Goal: Information Seeking & Learning: Find specific page/section

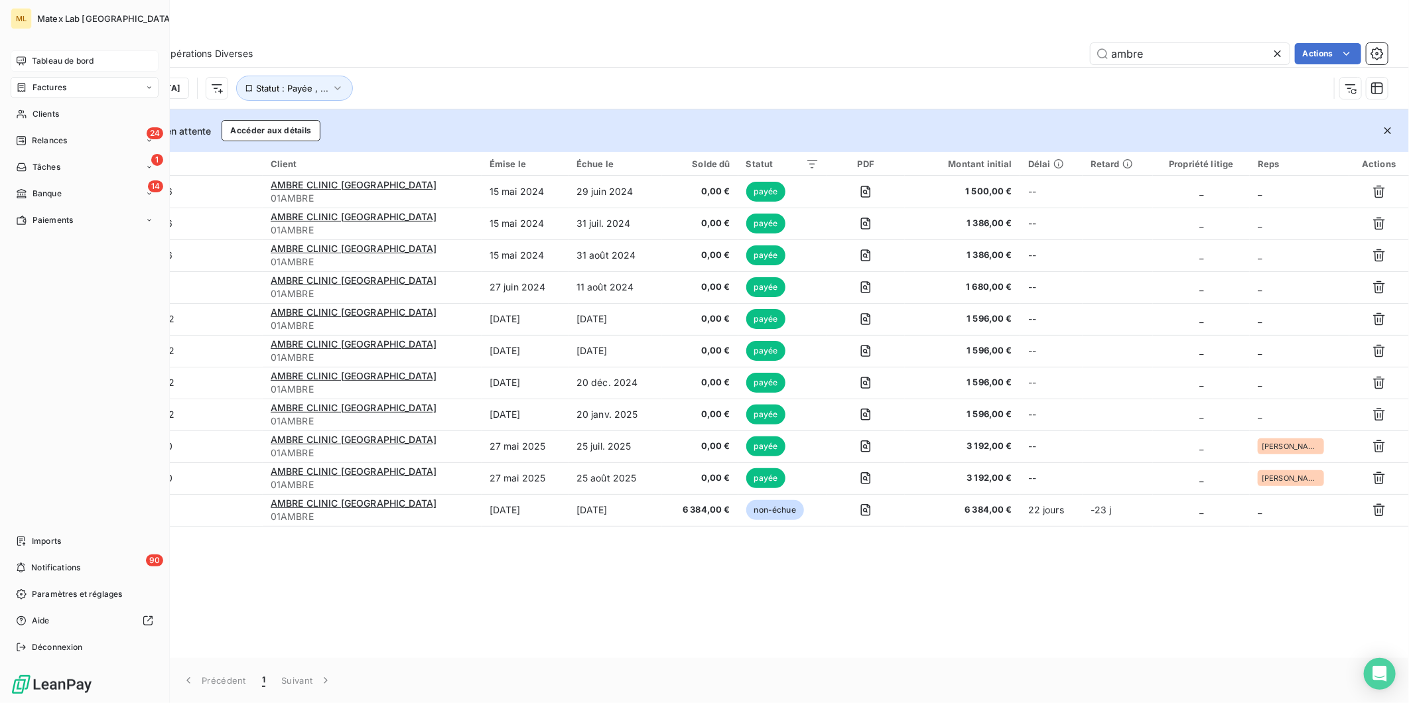
click at [46, 58] on span "Tableau de bord" at bounding box center [63, 61] width 62 height 12
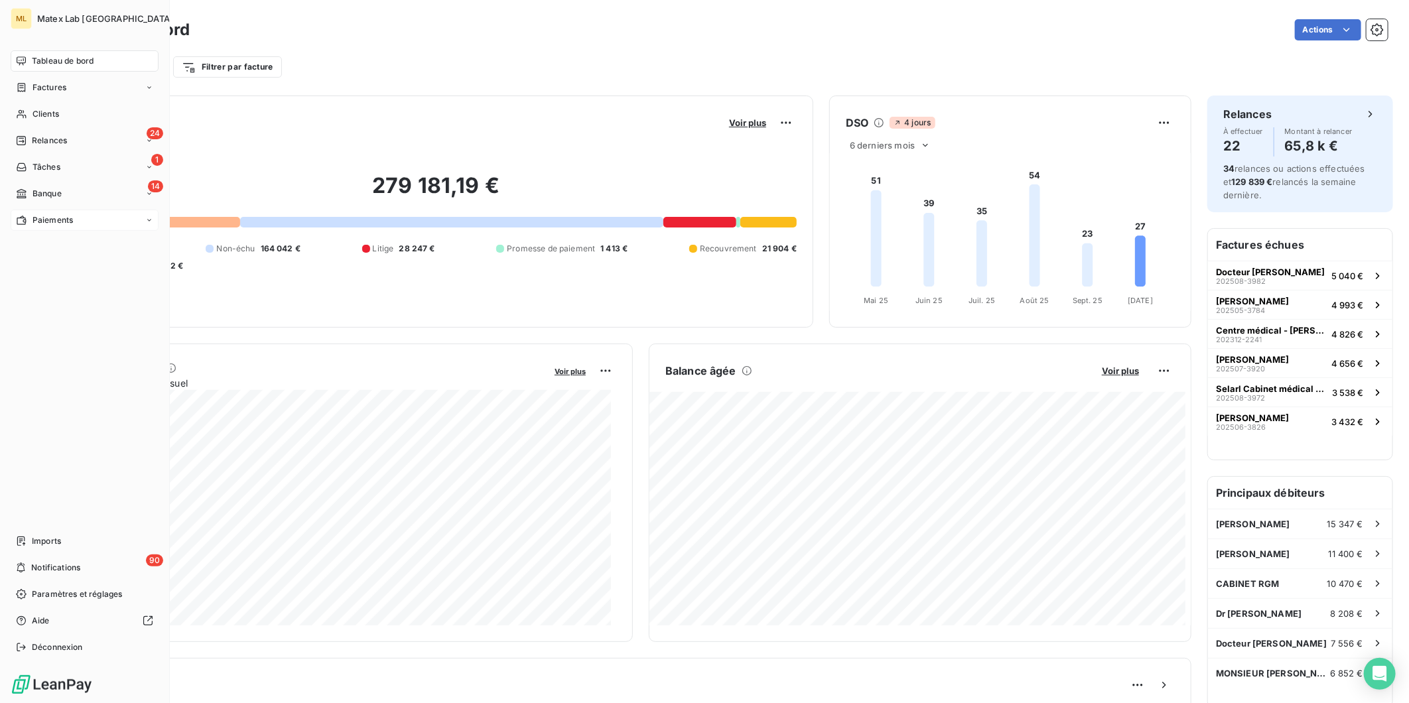
click at [33, 215] on span "Paiements" at bounding box center [53, 220] width 40 height 12
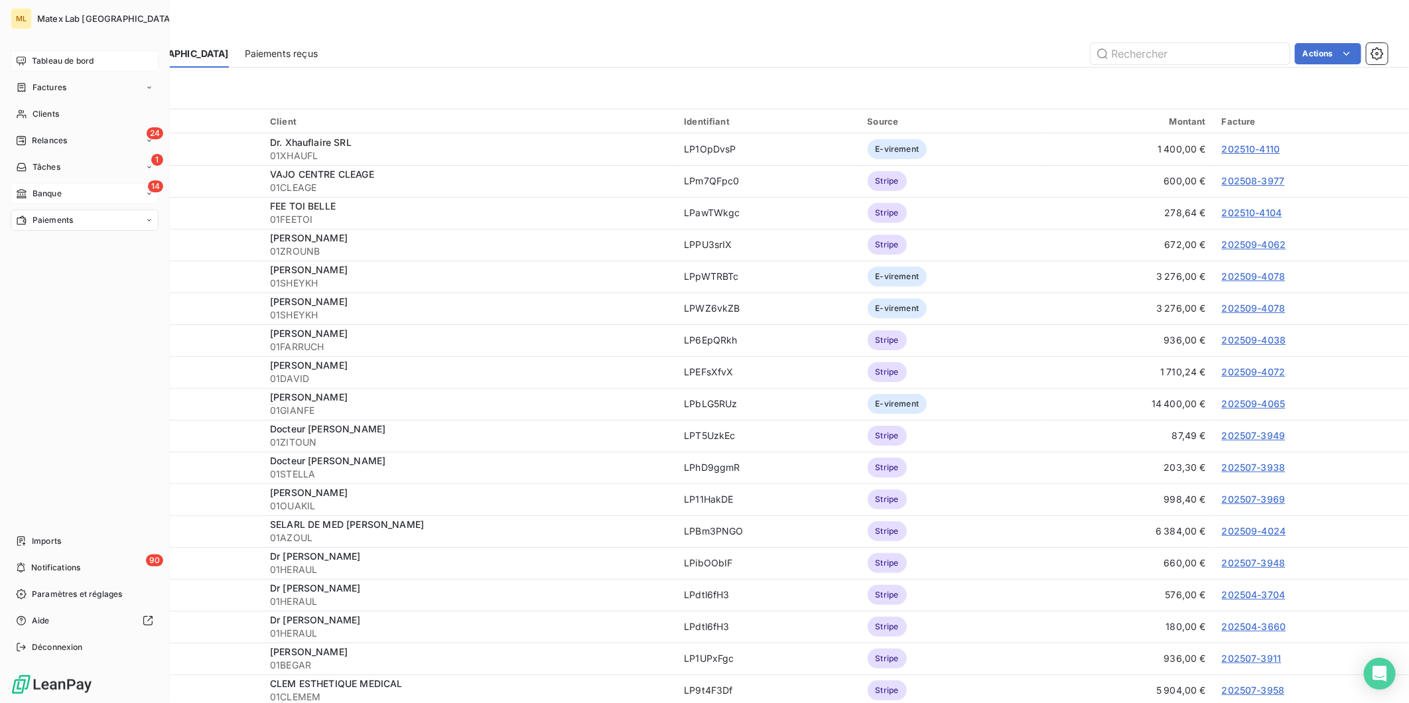
click at [45, 183] on div "14 Banque" at bounding box center [85, 193] width 148 height 21
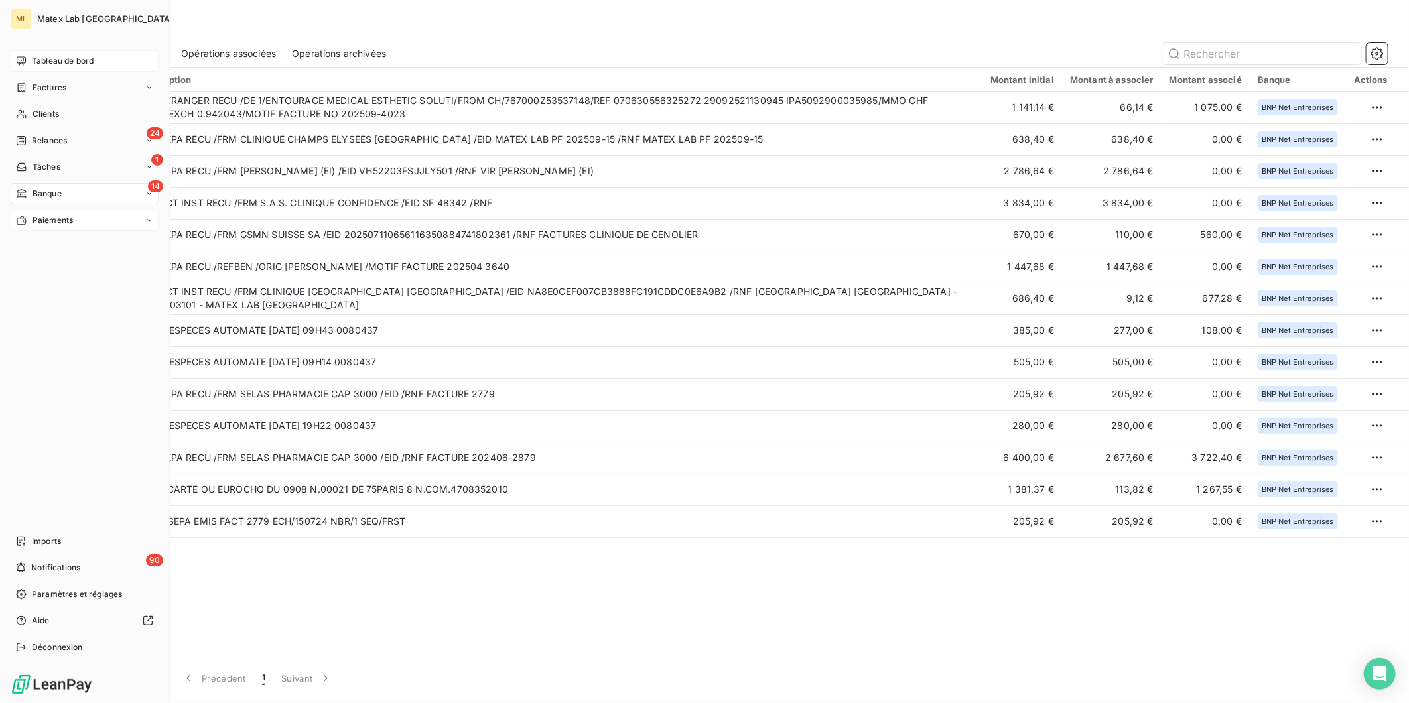
click at [43, 56] on span "Tableau de bord" at bounding box center [63, 61] width 62 height 12
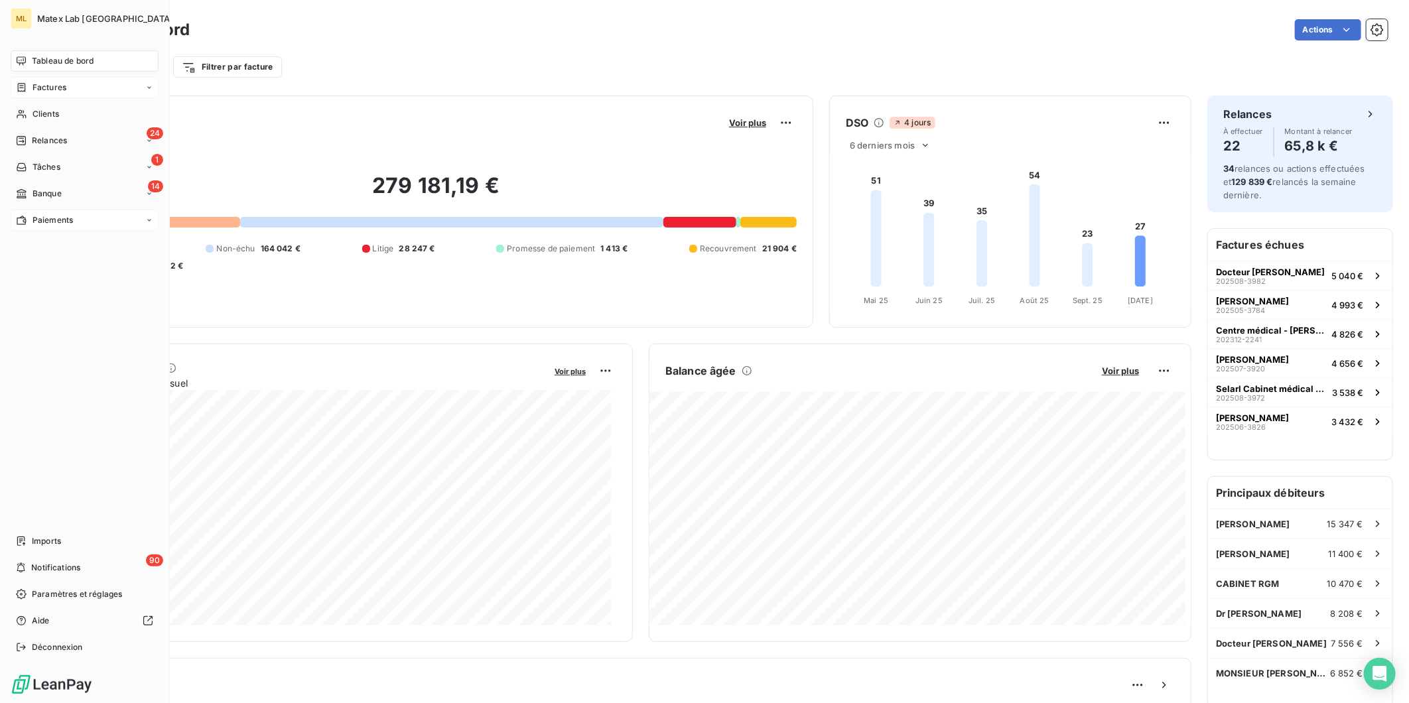
click at [47, 91] on span "Factures" at bounding box center [50, 88] width 34 height 12
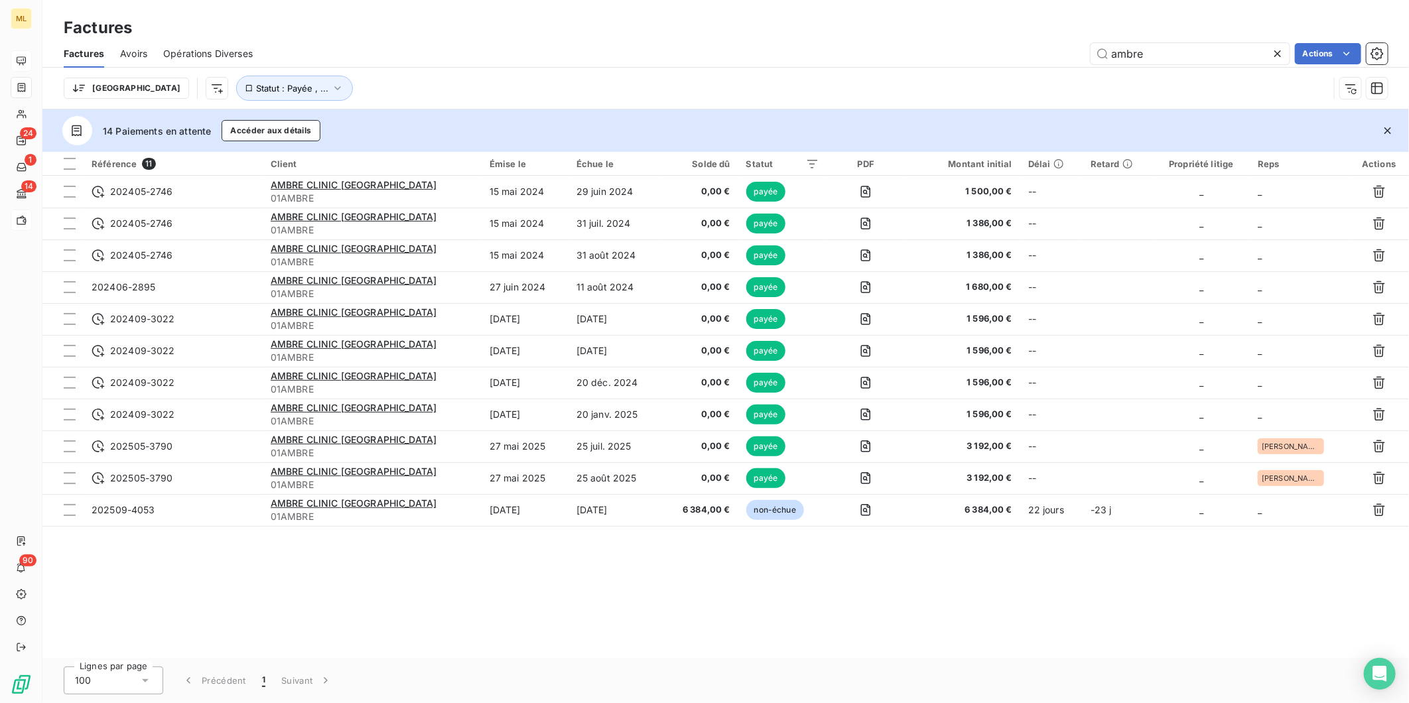
drag, startPoint x: 1158, startPoint y: 56, endPoint x: 997, endPoint y: 48, distance: 161.4
click at [1024, 54] on div "ambre Actions" at bounding box center [828, 53] width 1119 height 21
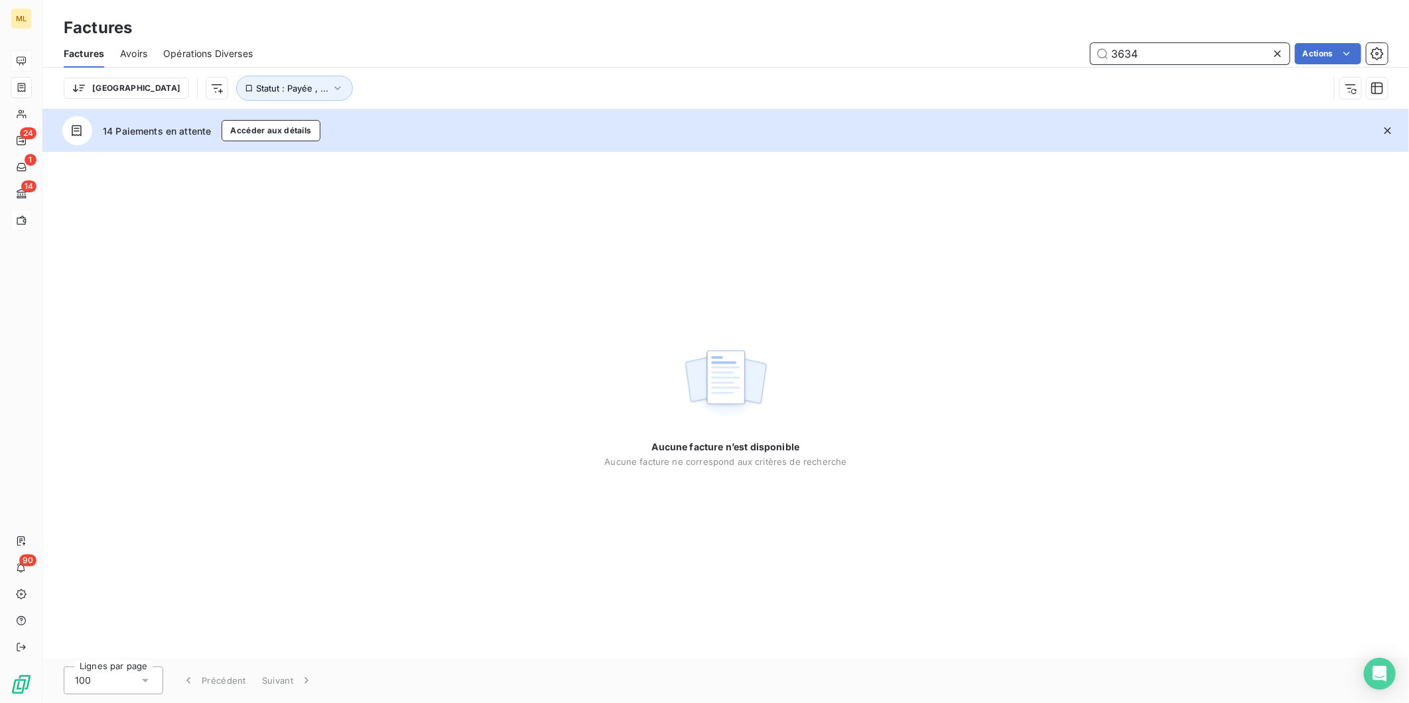
drag, startPoint x: 1155, startPoint y: 56, endPoint x: 1077, endPoint y: 57, distance: 78.3
click at [1077, 57] on div "3634 Actions" at bounding box center [828, 53] width 1119 height 21
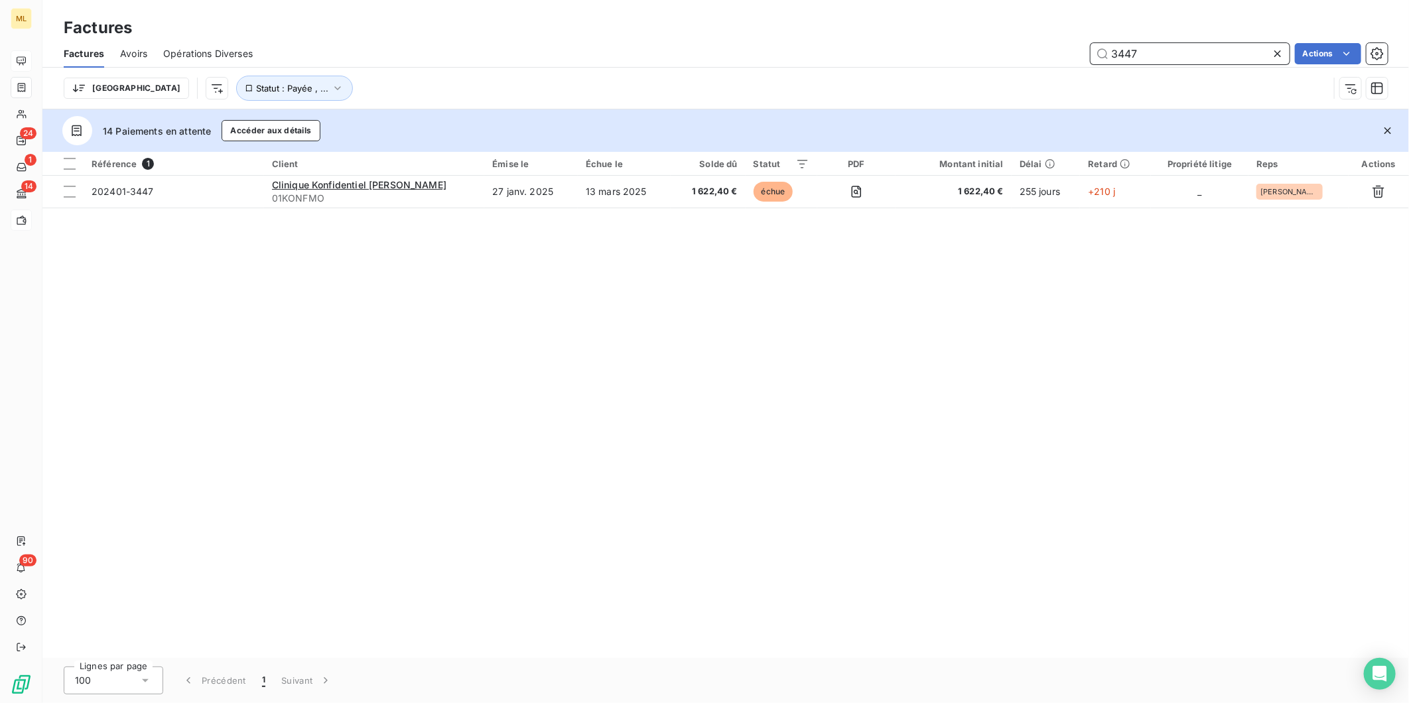
type input "3447"
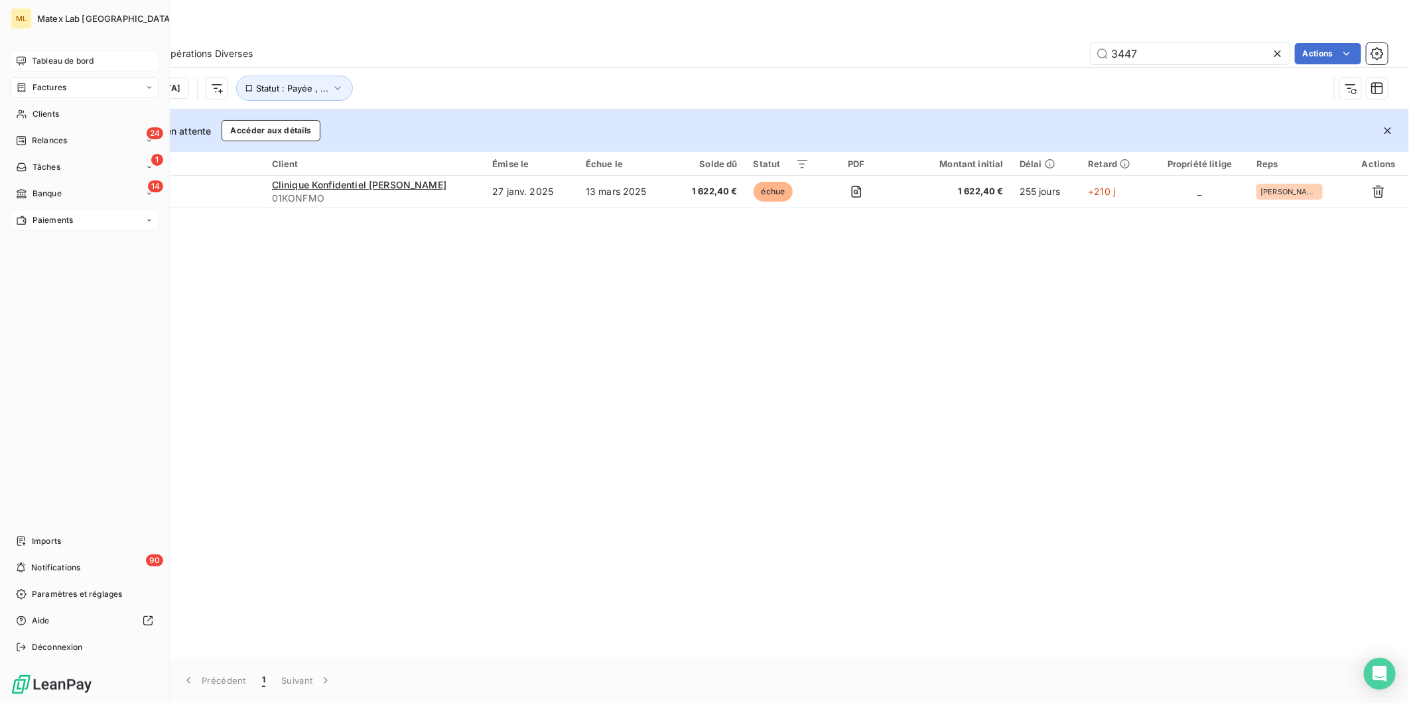
click at [40, 212] on div "Paiements" at bounding box center [85, 220] width 148 height 21
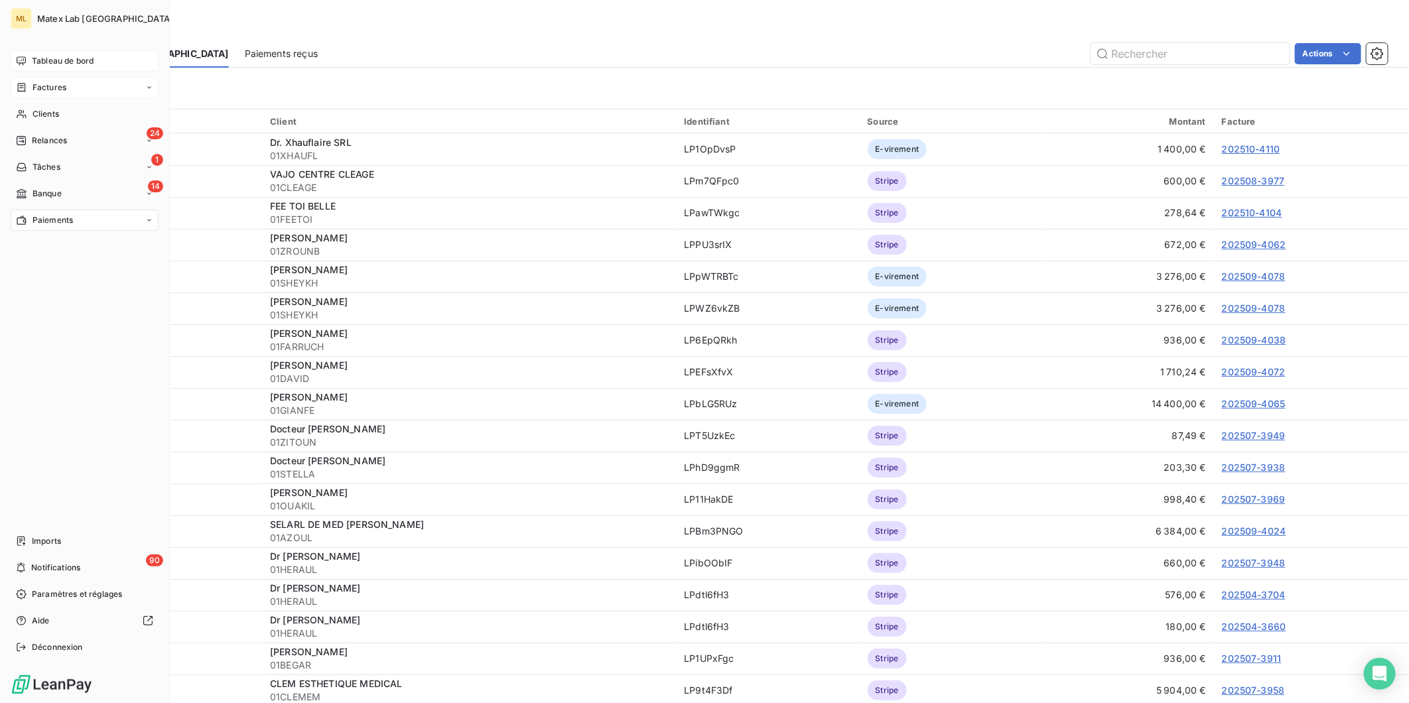
click at [62, 56] on span "Tableau de bord" at bounding box center [63, 61] width 62 height 12
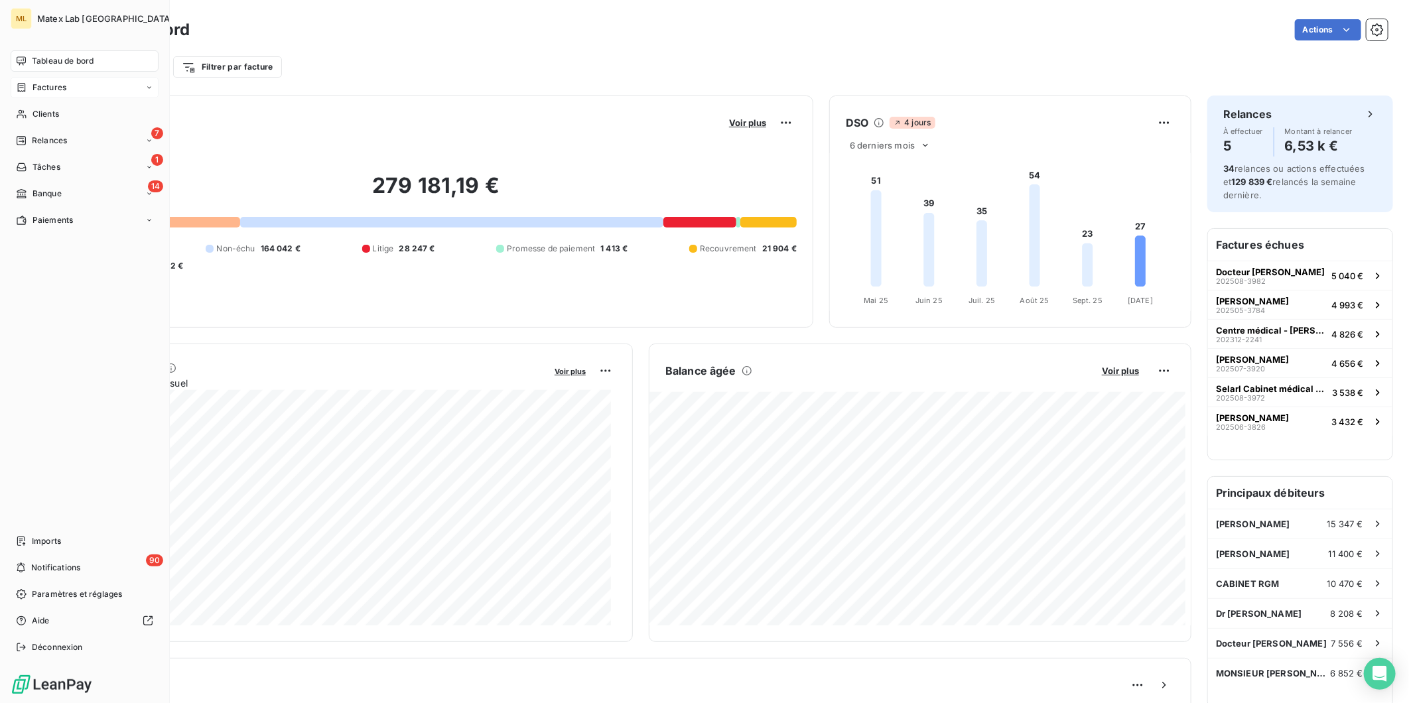
click at [67, 88] on div "Factures" at bounding box center [85, 87] width 148 height 21
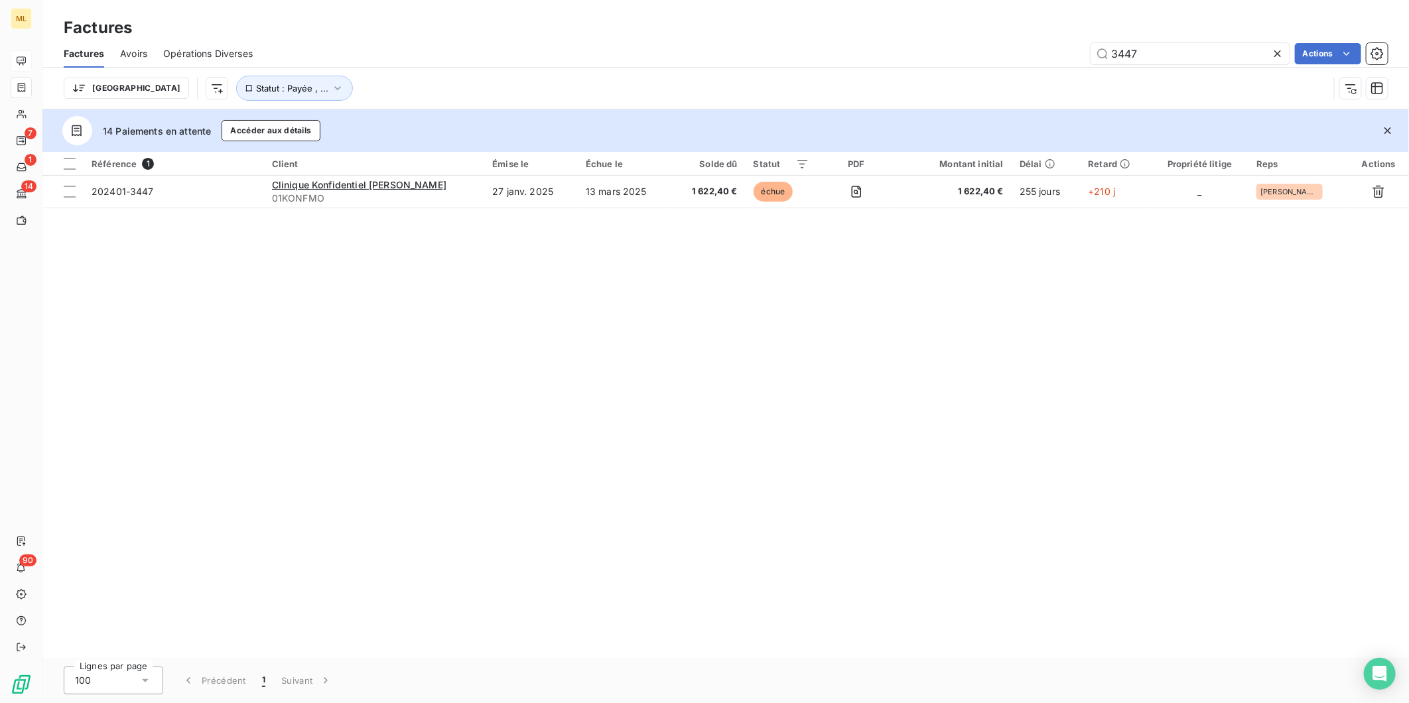
click at [1281, 50] on icon at bounding box center [1277, 53] width 13 height 13
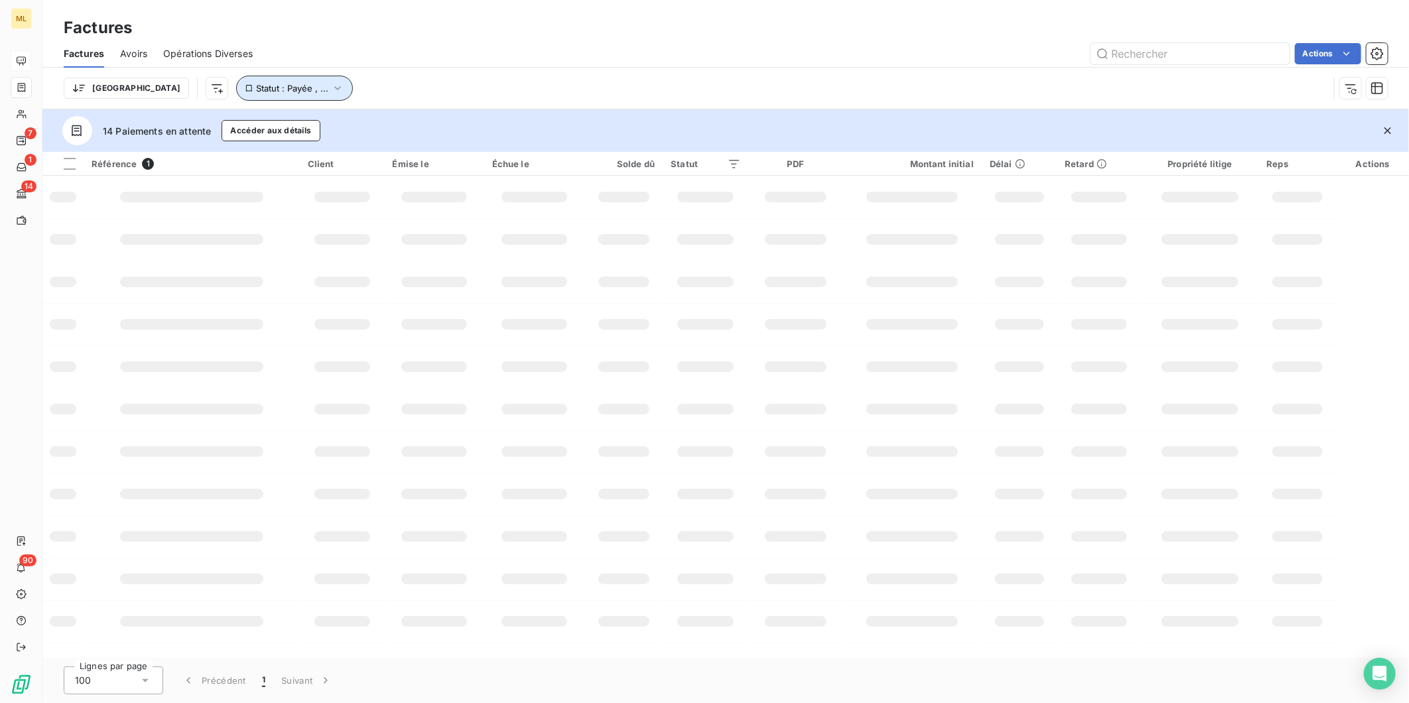
click at [331, 87] on icon "button" at bounding box center [337, 88] width 13 height 13
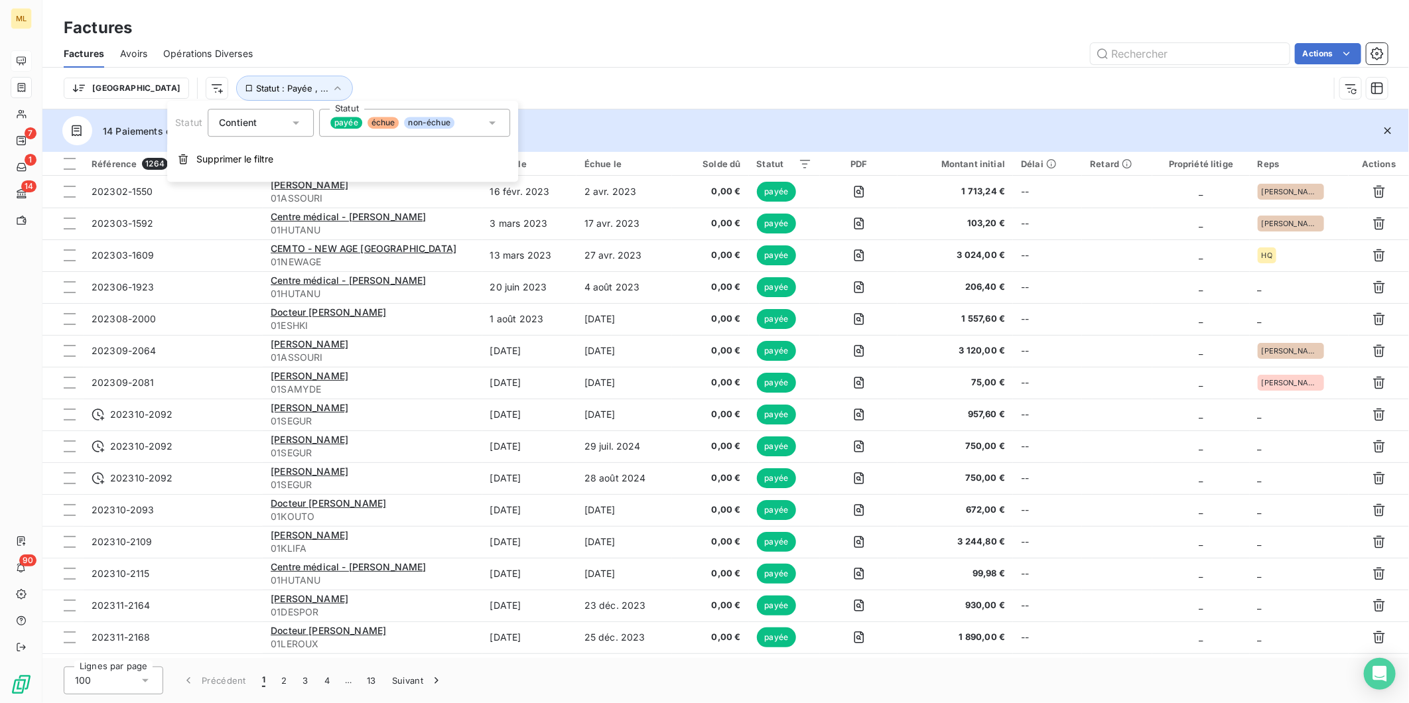
click at [473, 125] on div "payée échue non-échue" at bounding box center [414, 123] width 191 height 28
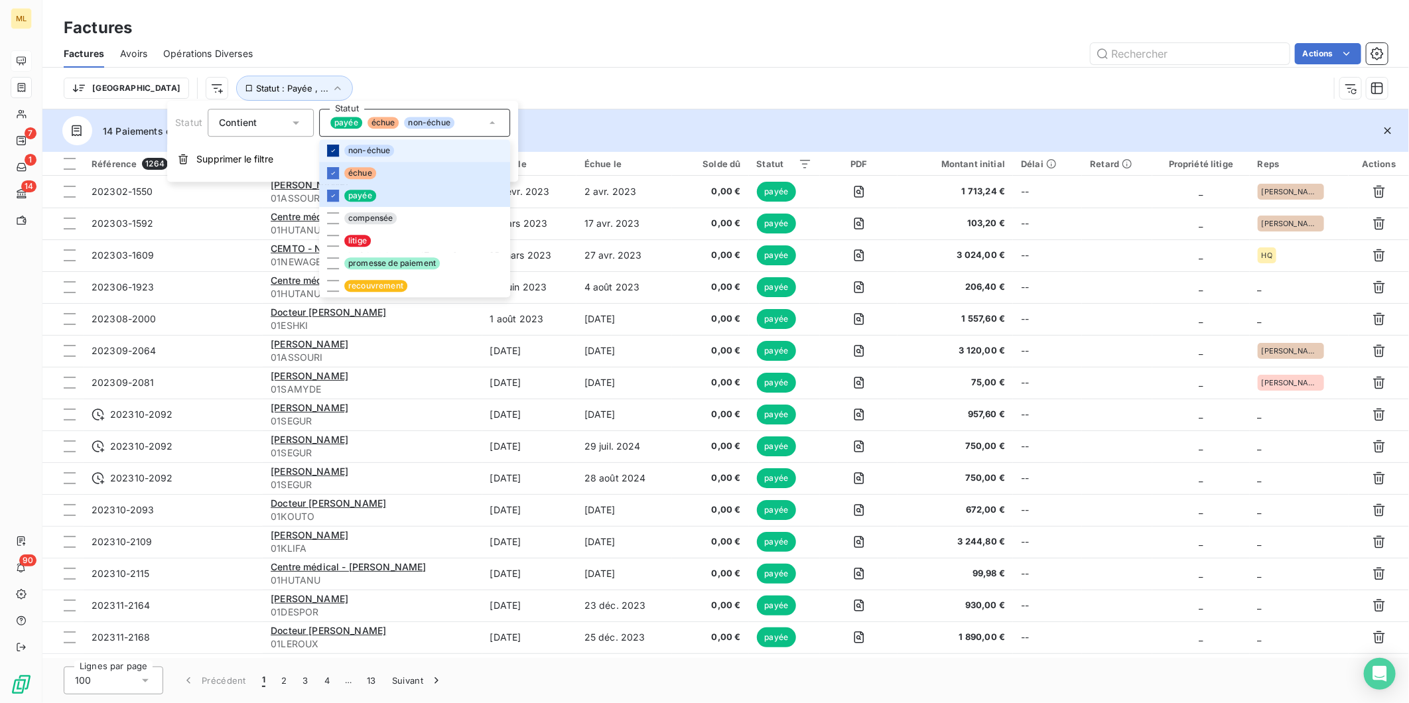
click at [333, 148] on icon at bounding box center [333, 151] width 8 height 8
click at [334, 193] on icon at bounding box center [333, 196] width 8 height 8
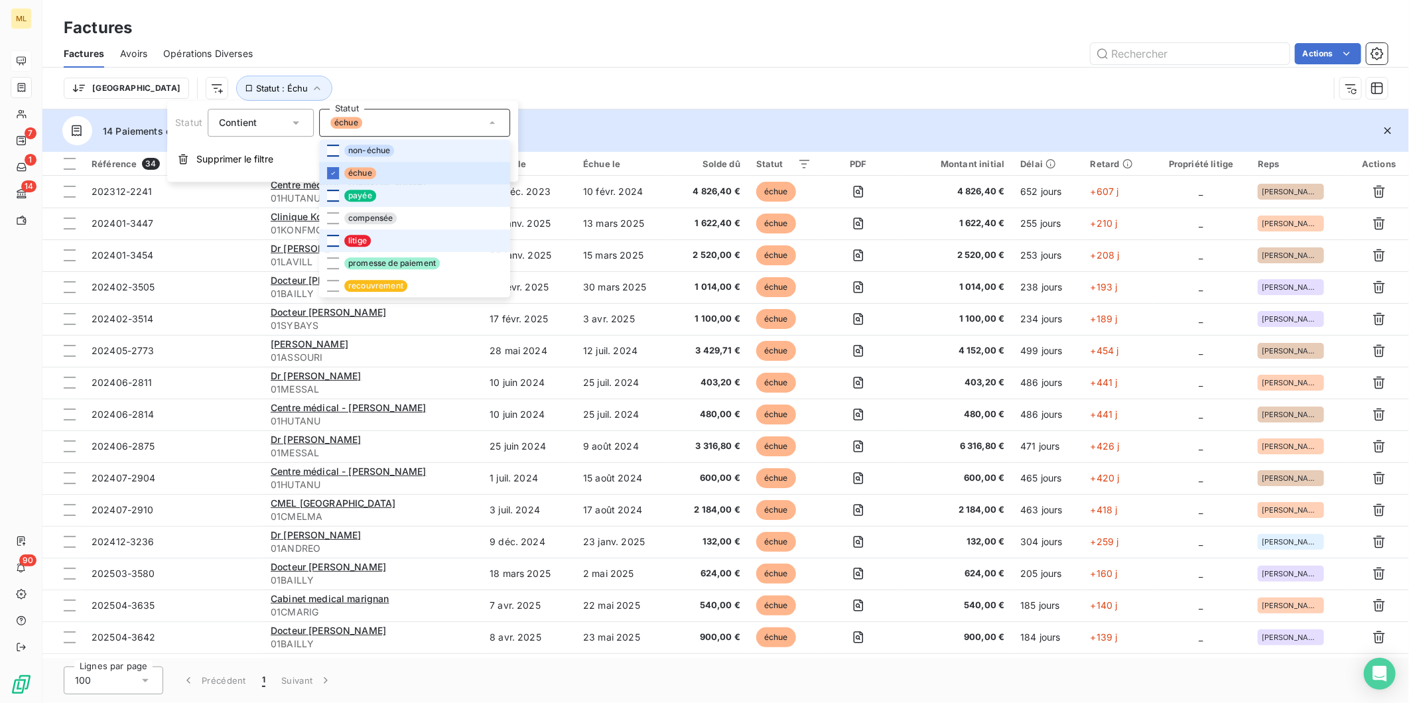
click at [334, 239] on div at bounding box center [333, 241] width 12 height 12
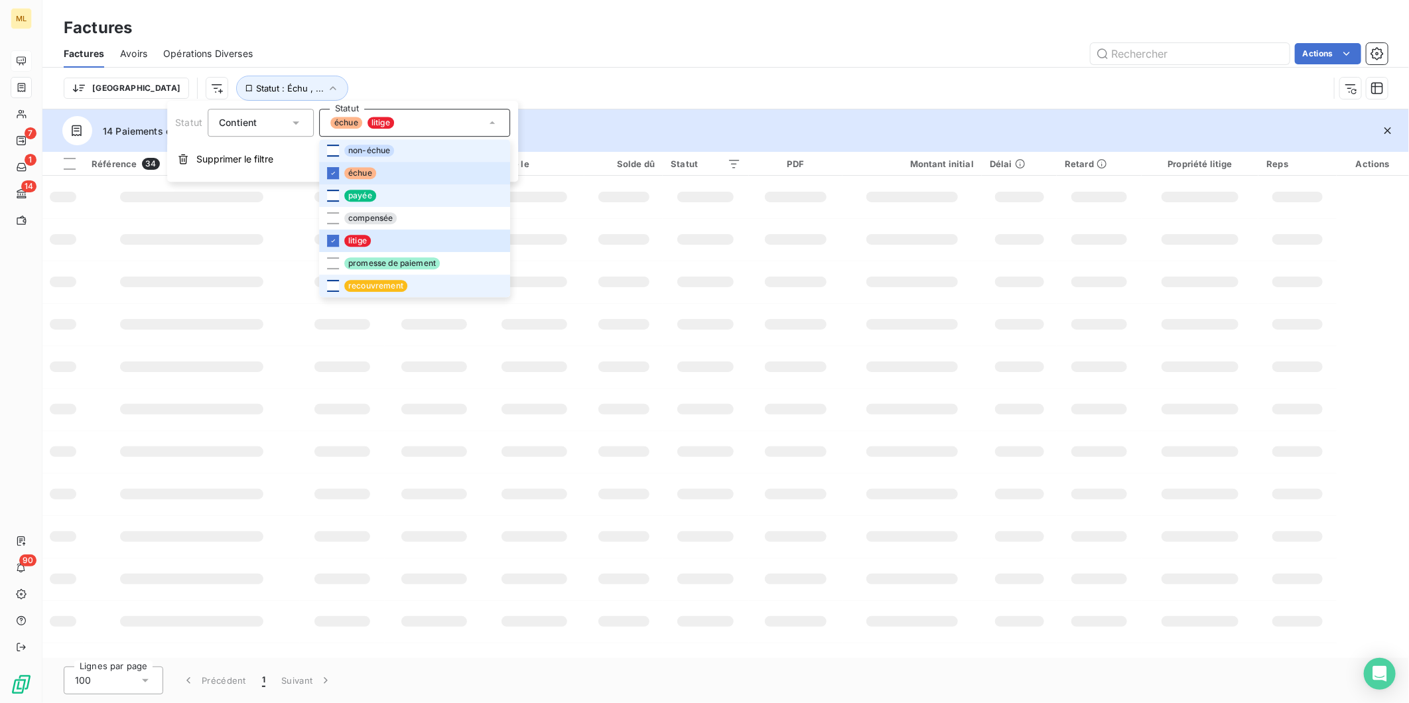
click at [330, 287] on div at bounding box center [333, 286] width 12 height 12
click at [759, 78] on div "Trier Statut : Échu , ..." at bounding box center [696, 88] width 1265 height 25
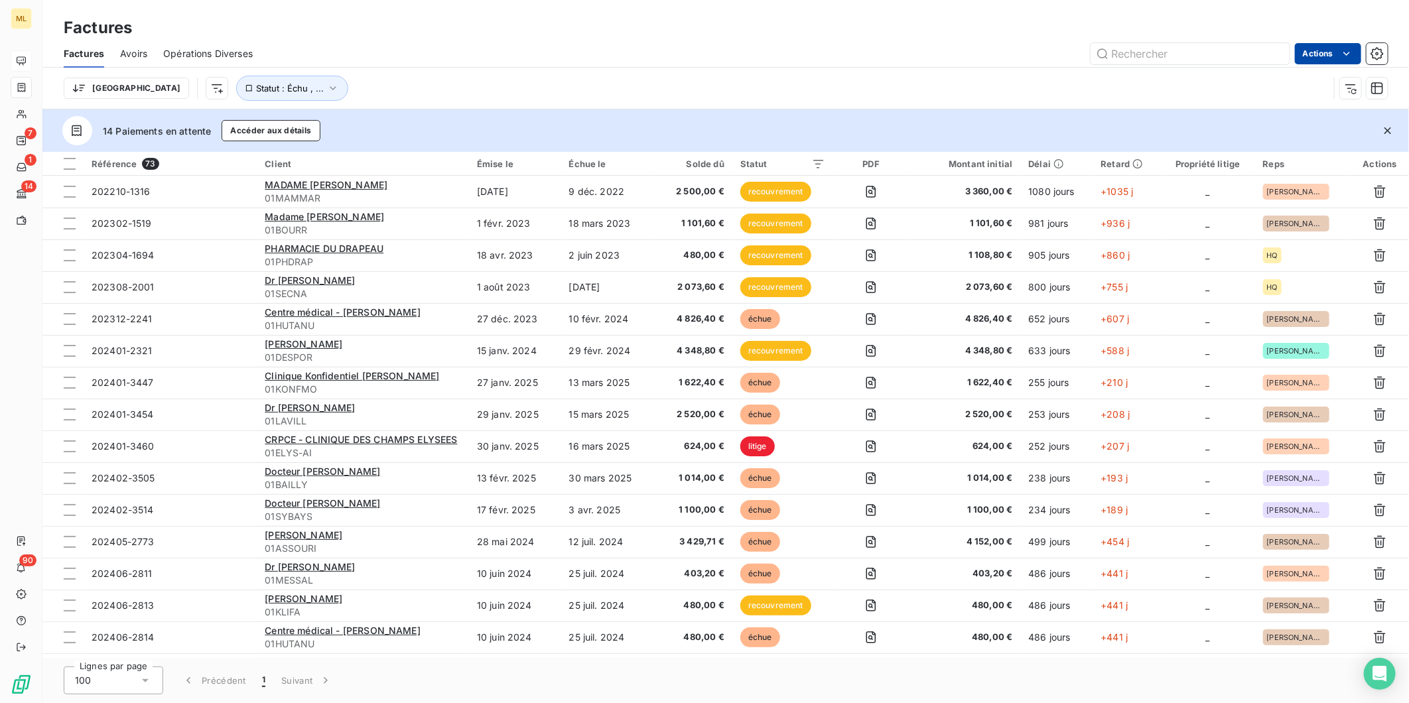
click at [1355, 55] on html "ML 7 1 14 90 Factures Factures Avoirs Opérations Diverses Actions Trier Statut …" at bounding box center [704, 351] width 1409 height 703
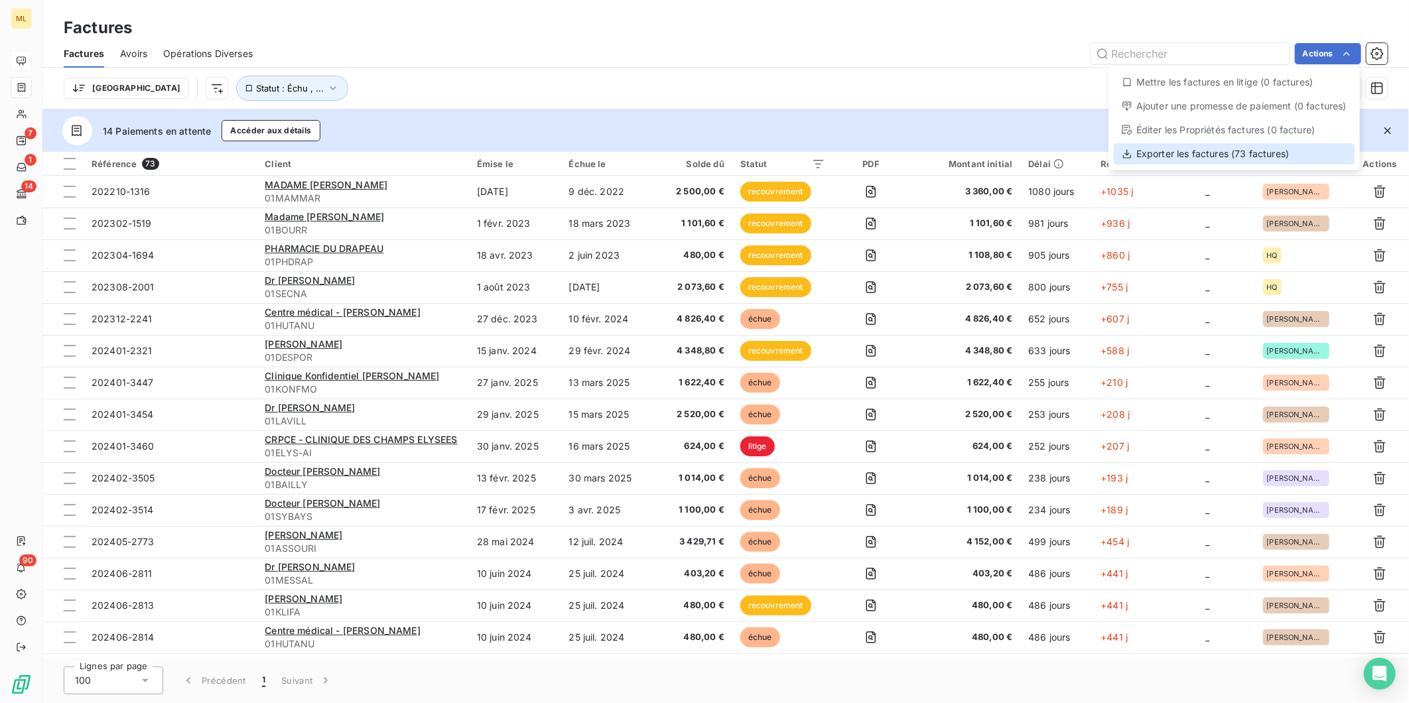
click at [1211, 153] on div "Exporter les factures (73 factures)" at bounding box center [1234, 153] width 241 height 21
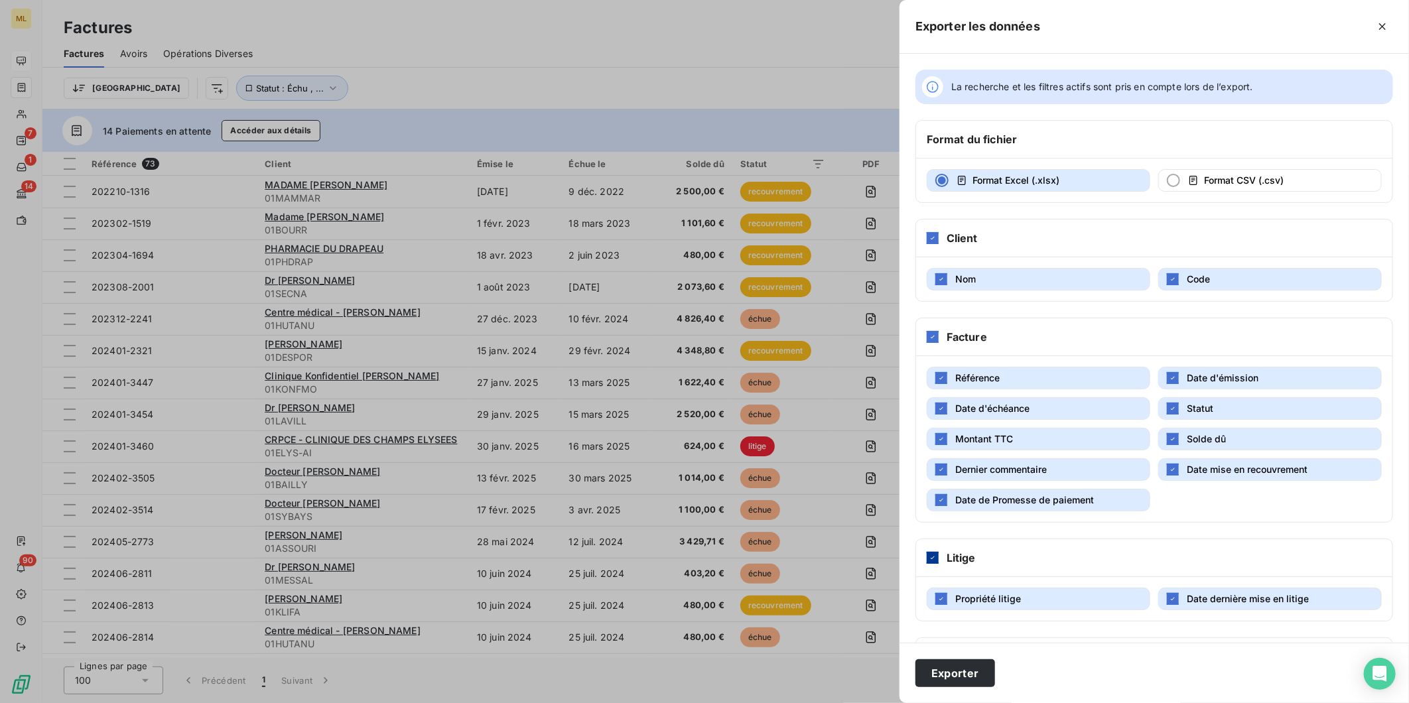
click at [934, 559] on icon at bounding box center [933, 558] width 8 height 8
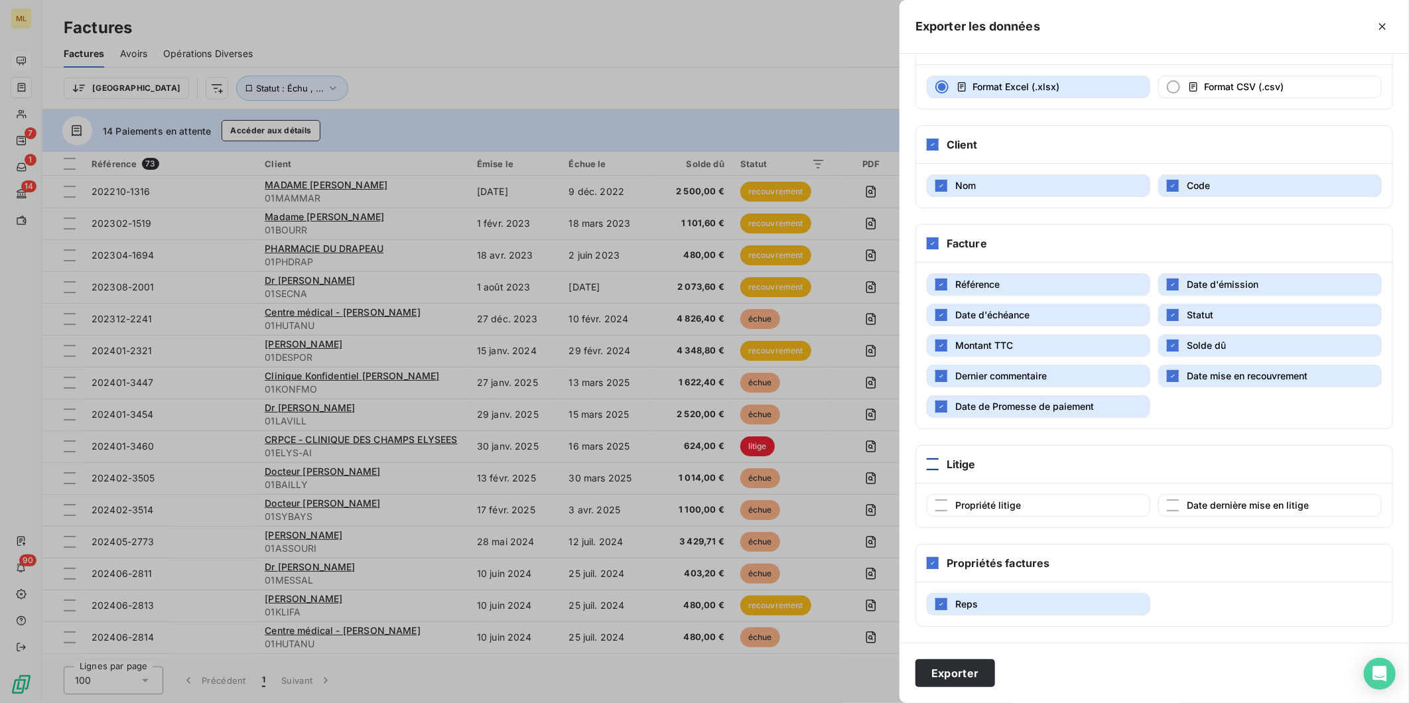
scroll to position [96, 0]
click at [937, 377] on icon "button" at bounding box center [941, 376] width 8 height 8
click at [939, 407] on icon "button" at bounding box center [941, 407] width 8 height 8
click at [1170, 370] on div "button" at bounding box center [1173, 376] width 12 height 12
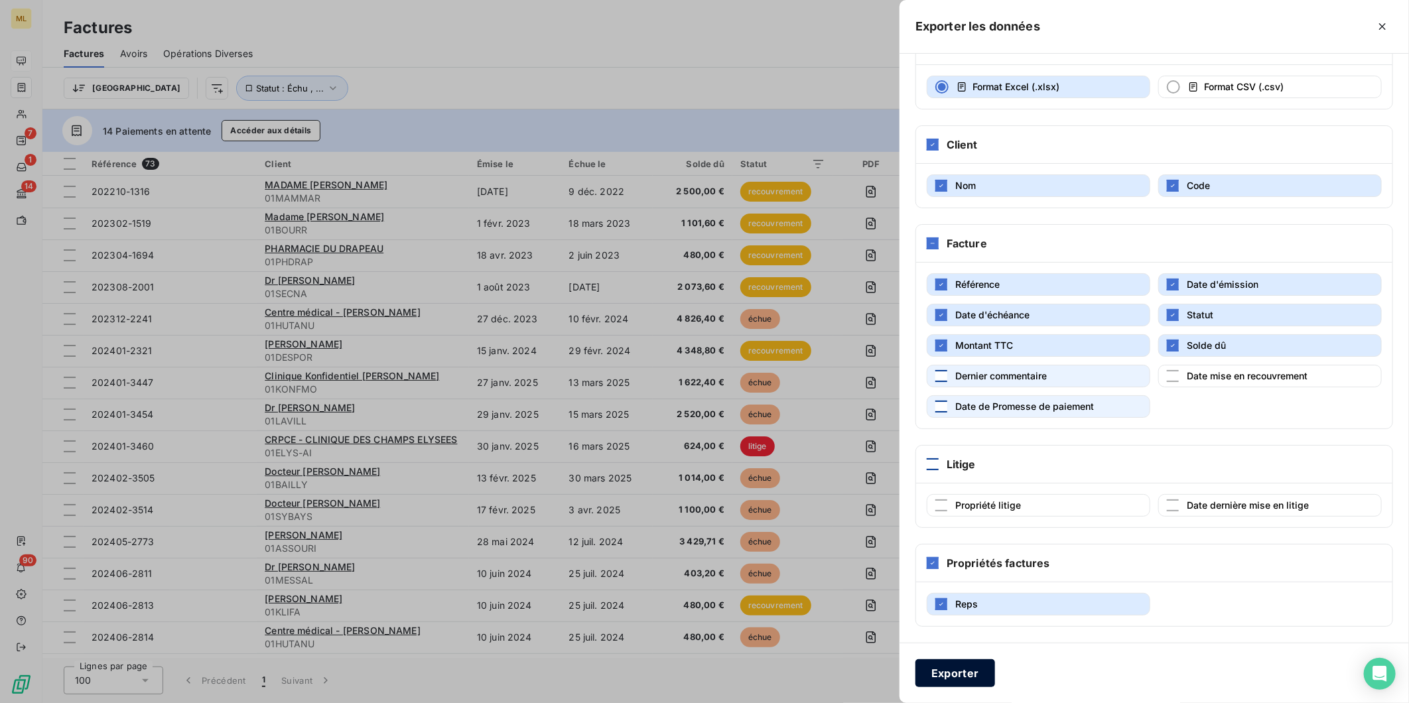
click at [955, 669] on button "Exporter" at bounding box center [955, 673] width 80 height 28
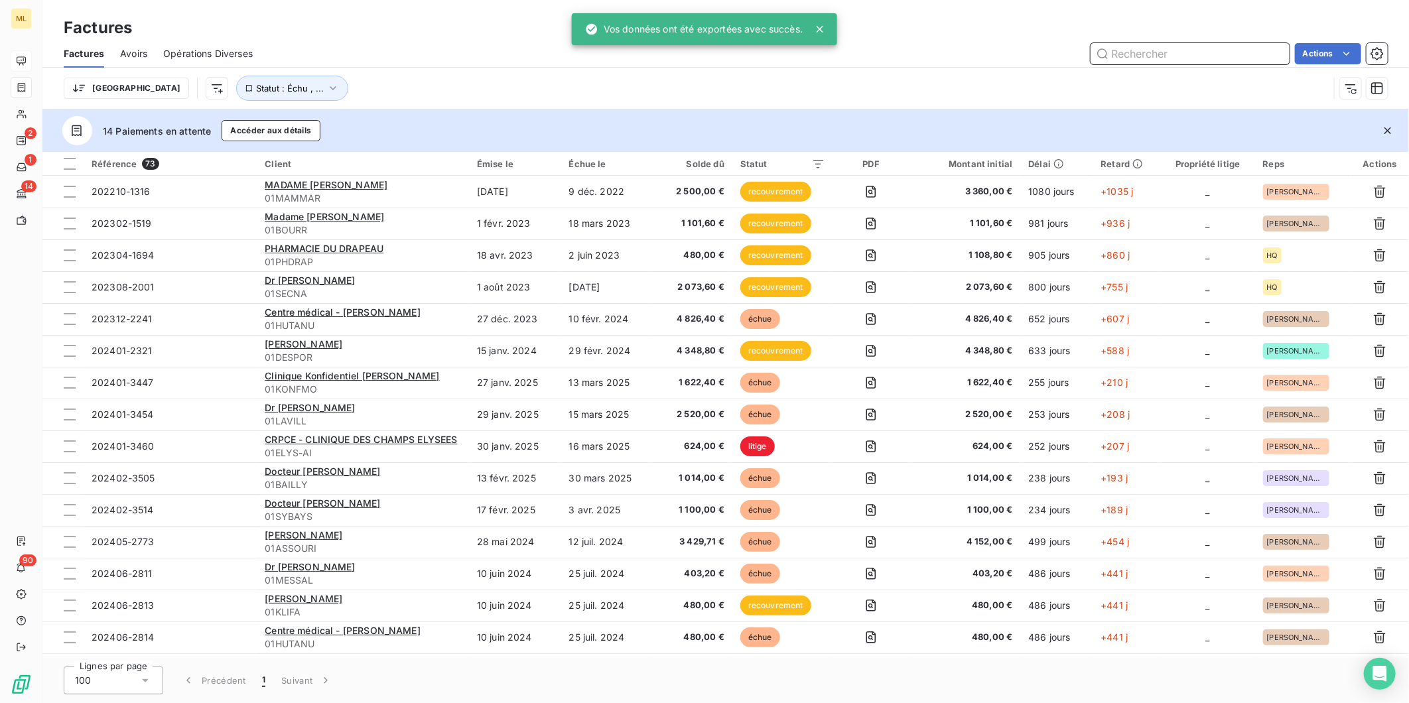
click at [1149, 61] on input "text" at bounding box center [1190, 53] width 199 height 21
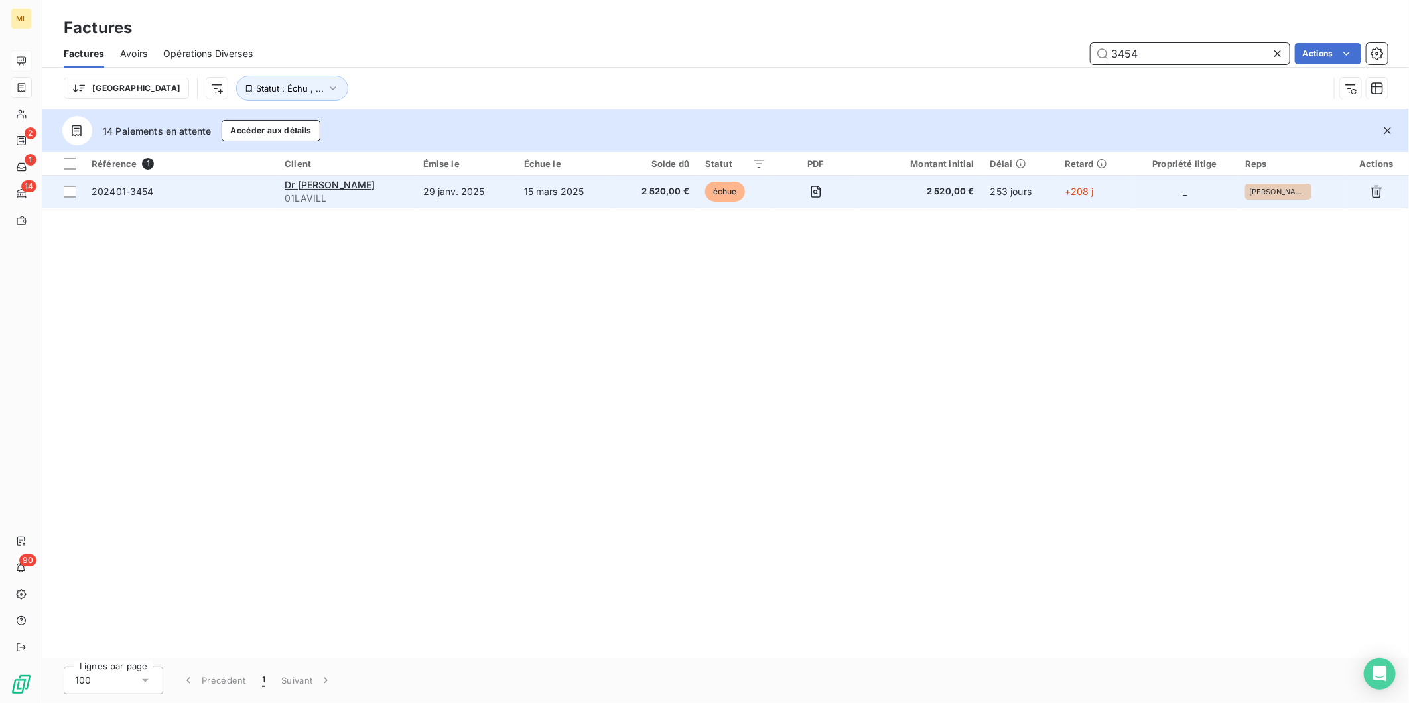
type input "3454"
click at [660, 188] on span "2 520,00 €" at bounding box center [656, 191] width 66 height 13
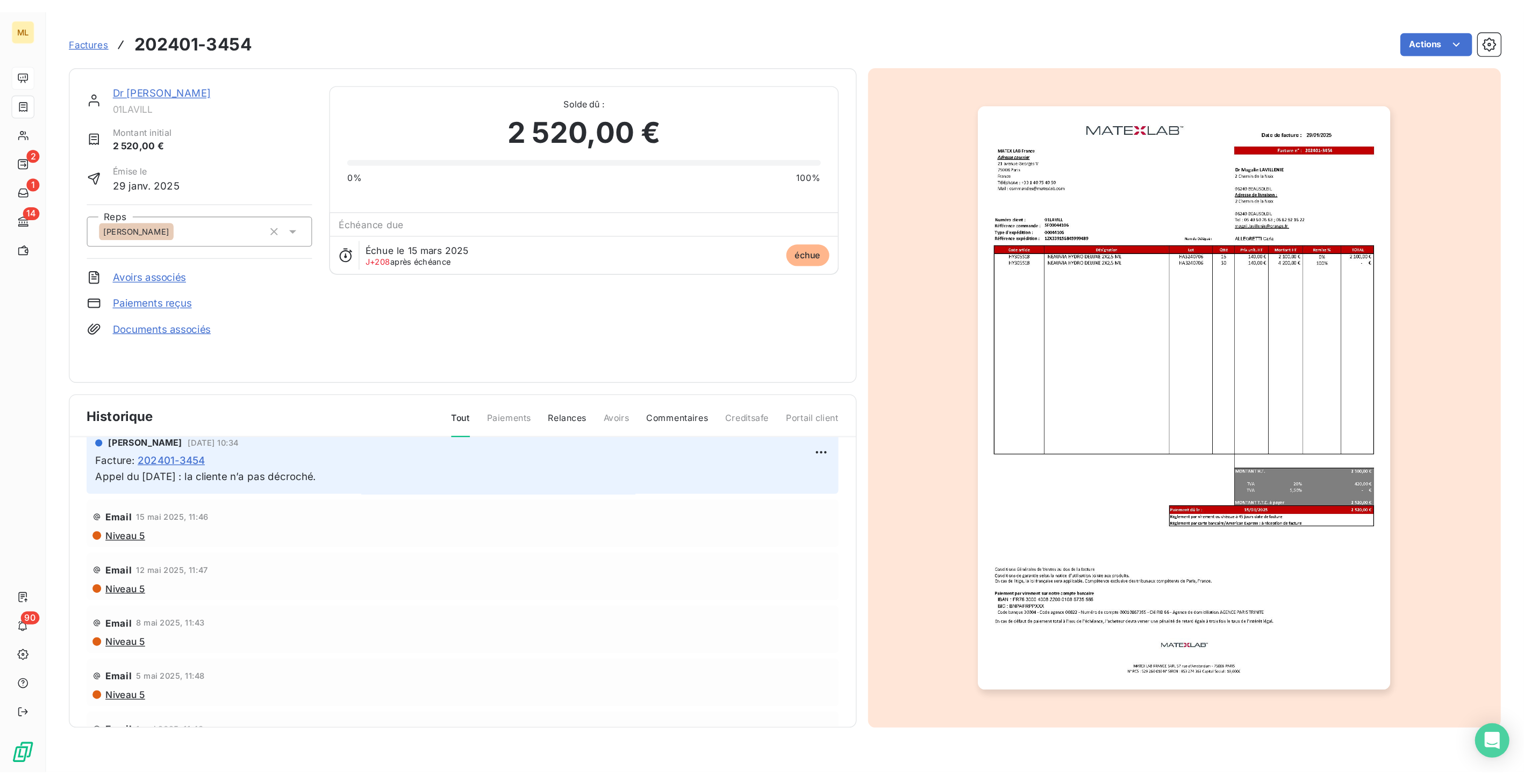
scroll to position [1672, 0]
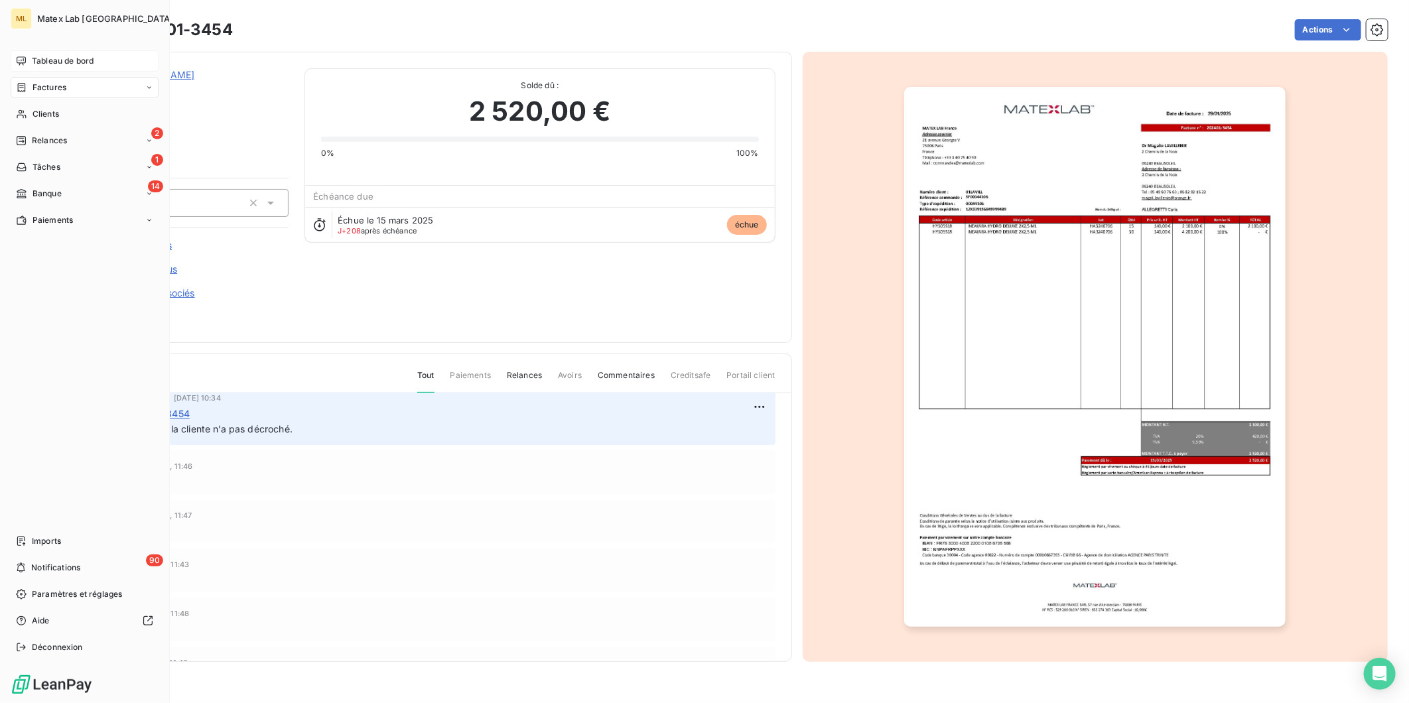
click at [58, 84] on span "Factures" at bounding box center [50, 88] width 34 height 12
click at [50, 82] on span "Factures" at bounding box center [50, 88] width 34 height 12
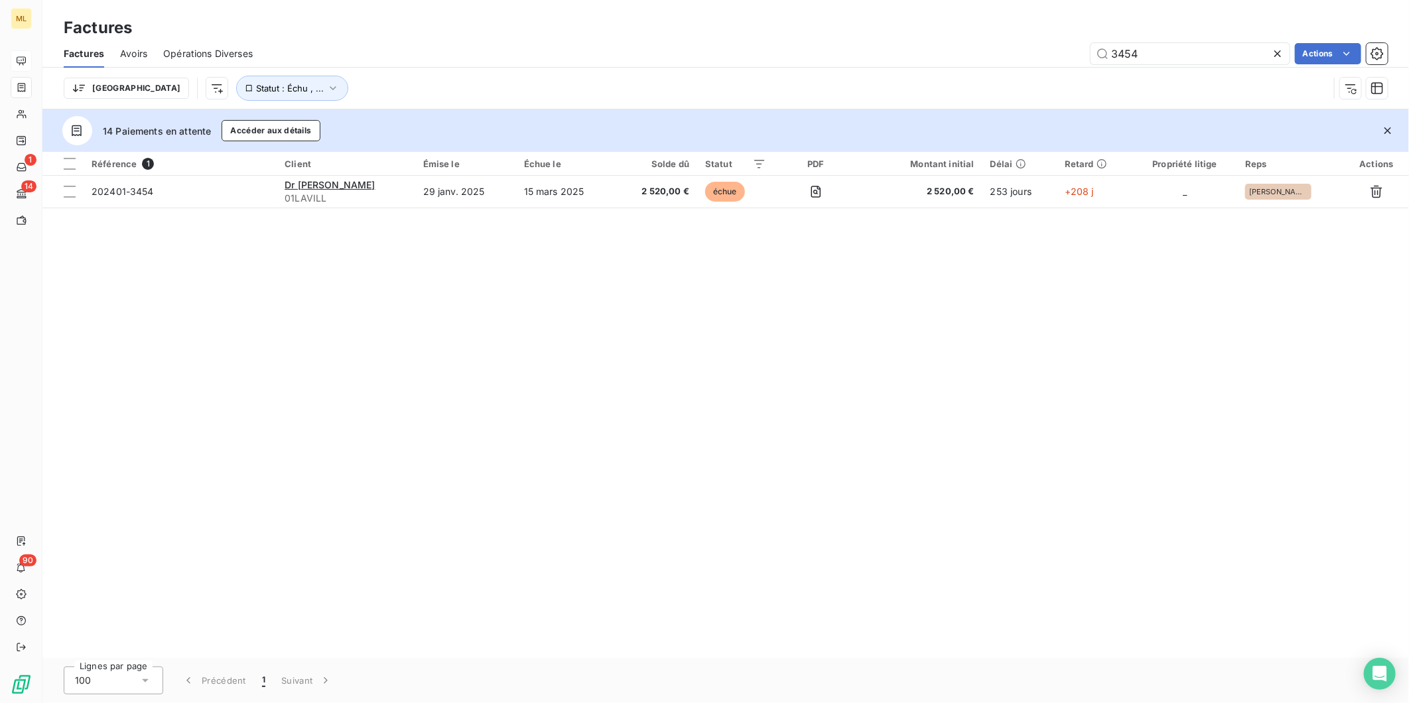
drag, startPoint x: 1187, startPoint y: 55, endPoint x: 1031, endPoint y: 52, distance: 155.9
click at [1033, 53] on div "3454 Actions" at bounding box center [828, 53] width 1119 height 21
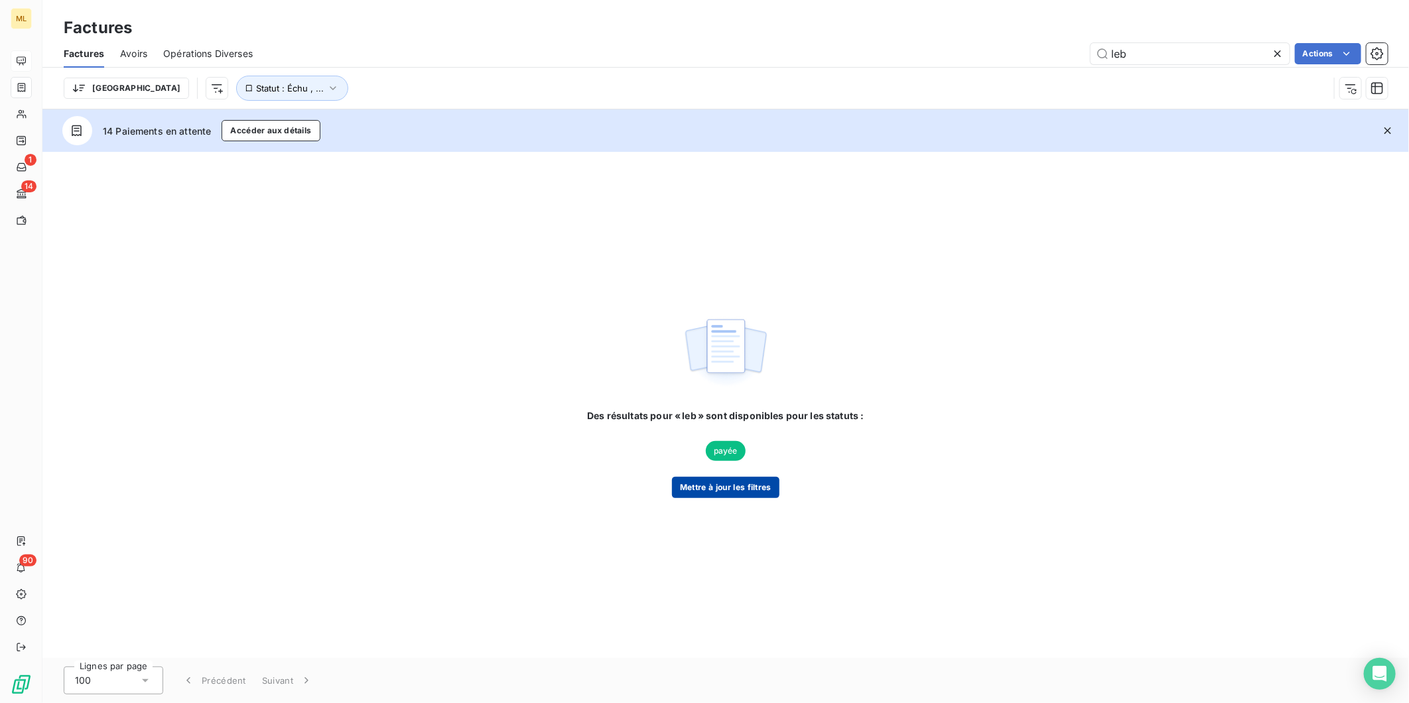
type input "leb"
click at [721, 481] on button "Mettre à jour les filtres" at bounding box center [725, 487] width 107 height 21
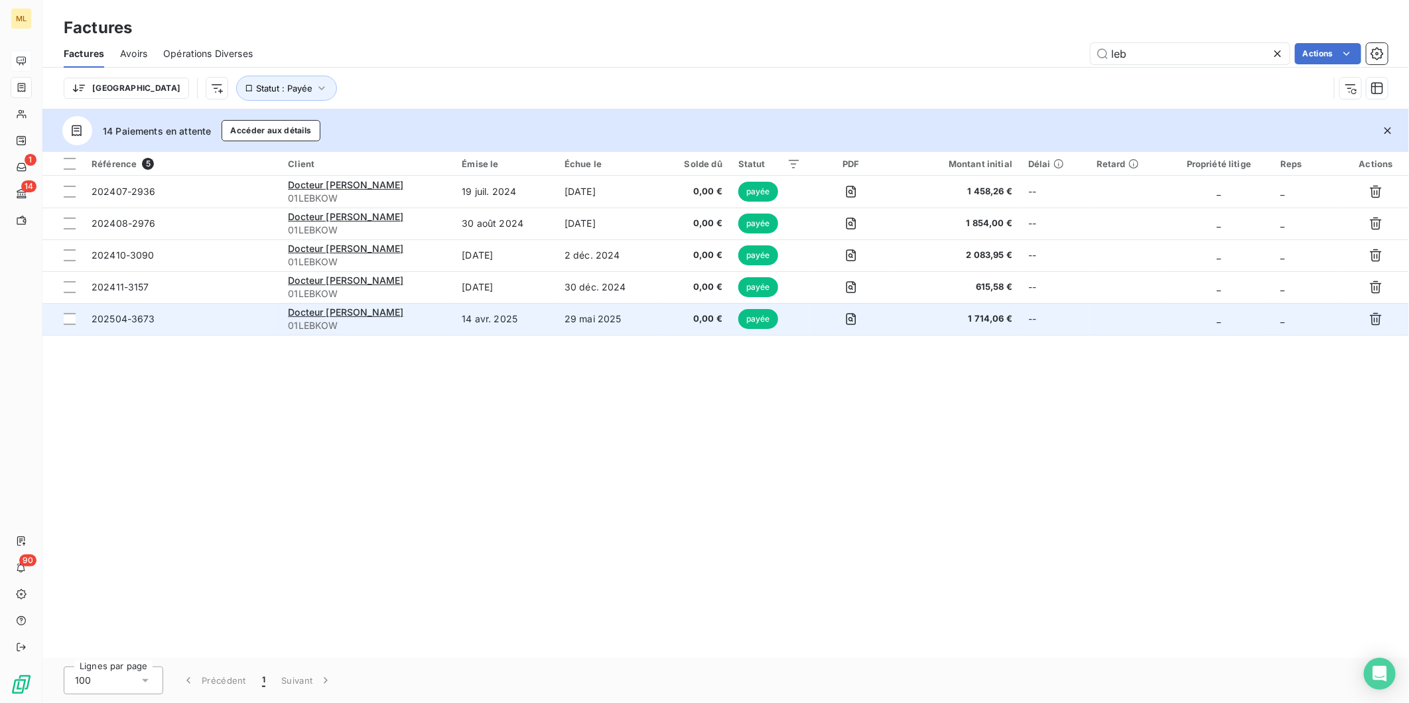
click at [641, 320] on td "29 mai 2025" at bounding box center [608, 319] width 103 height 32
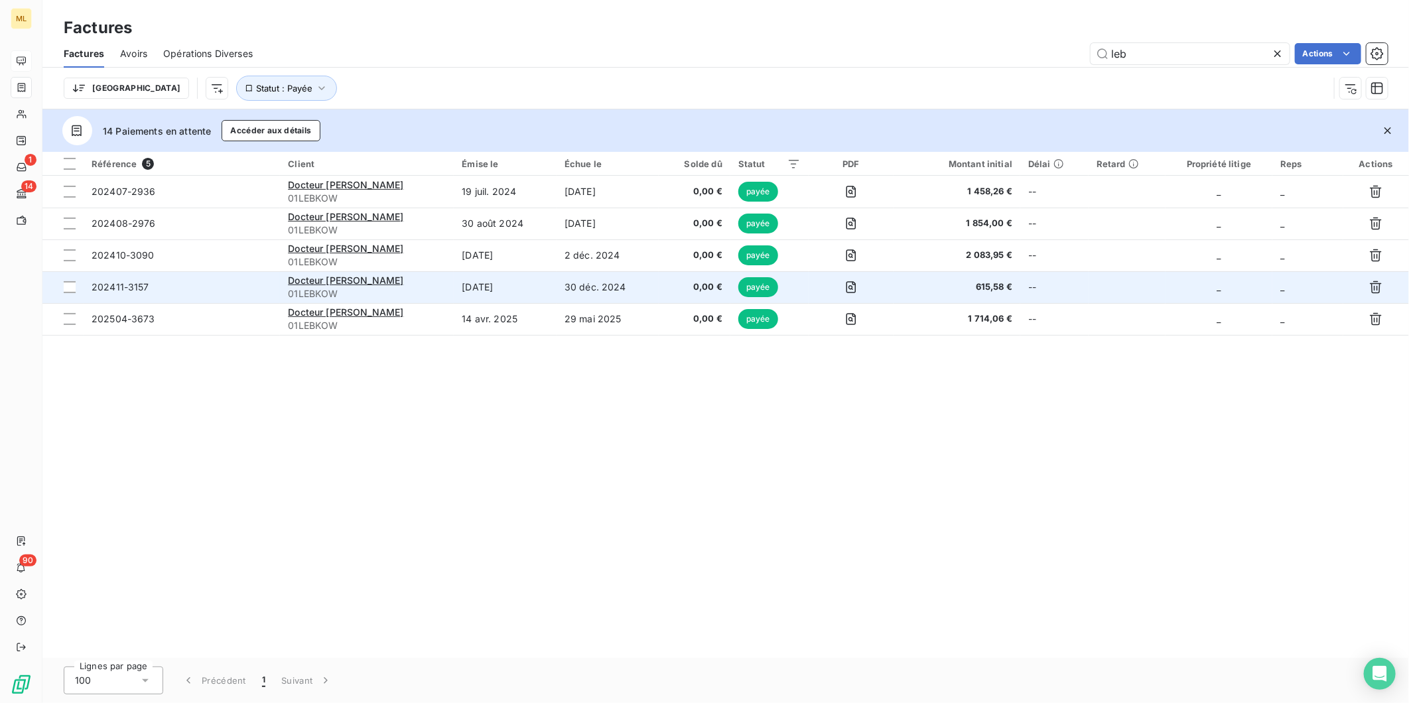
click at [932, 283] on span "615,58 €" at bounding box center [956, 287] width 111 height 13
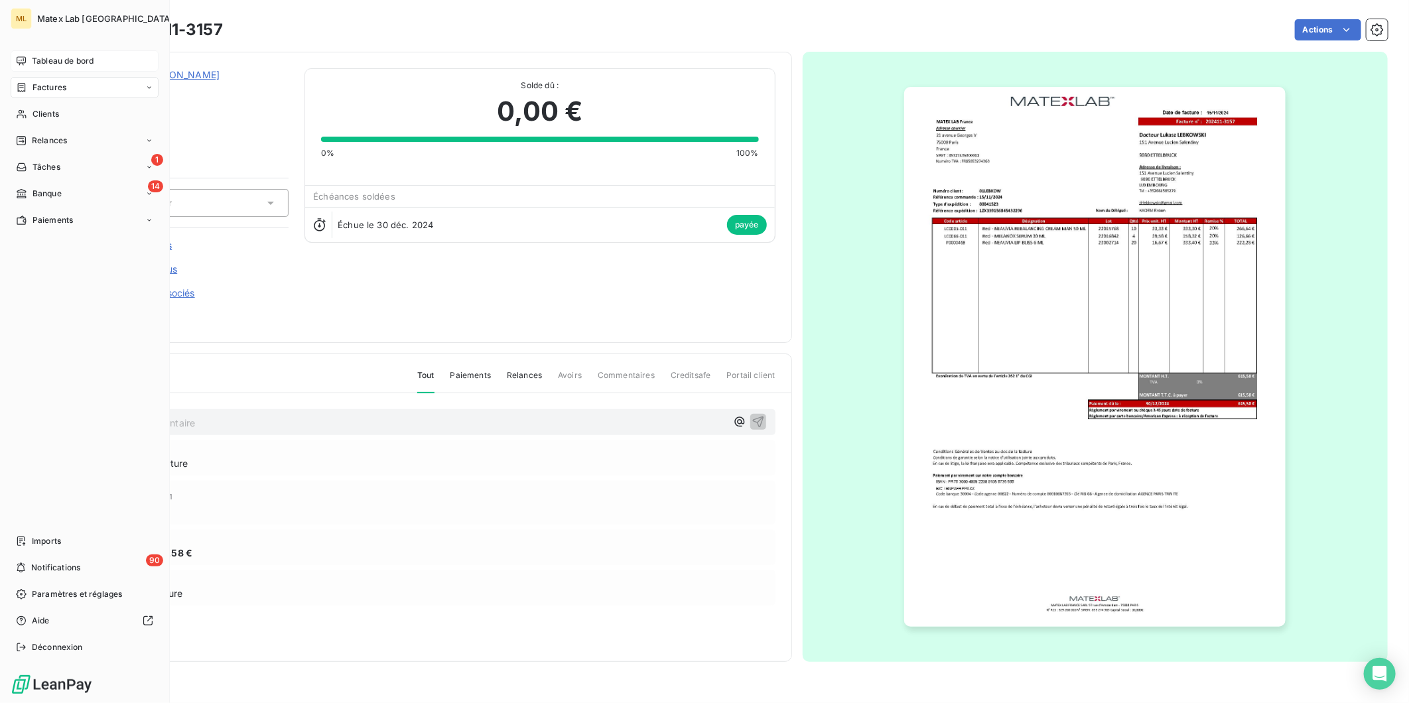
click at [56, 224] on span "Paiements" at bounding box center [53, 220] width 40 height 12
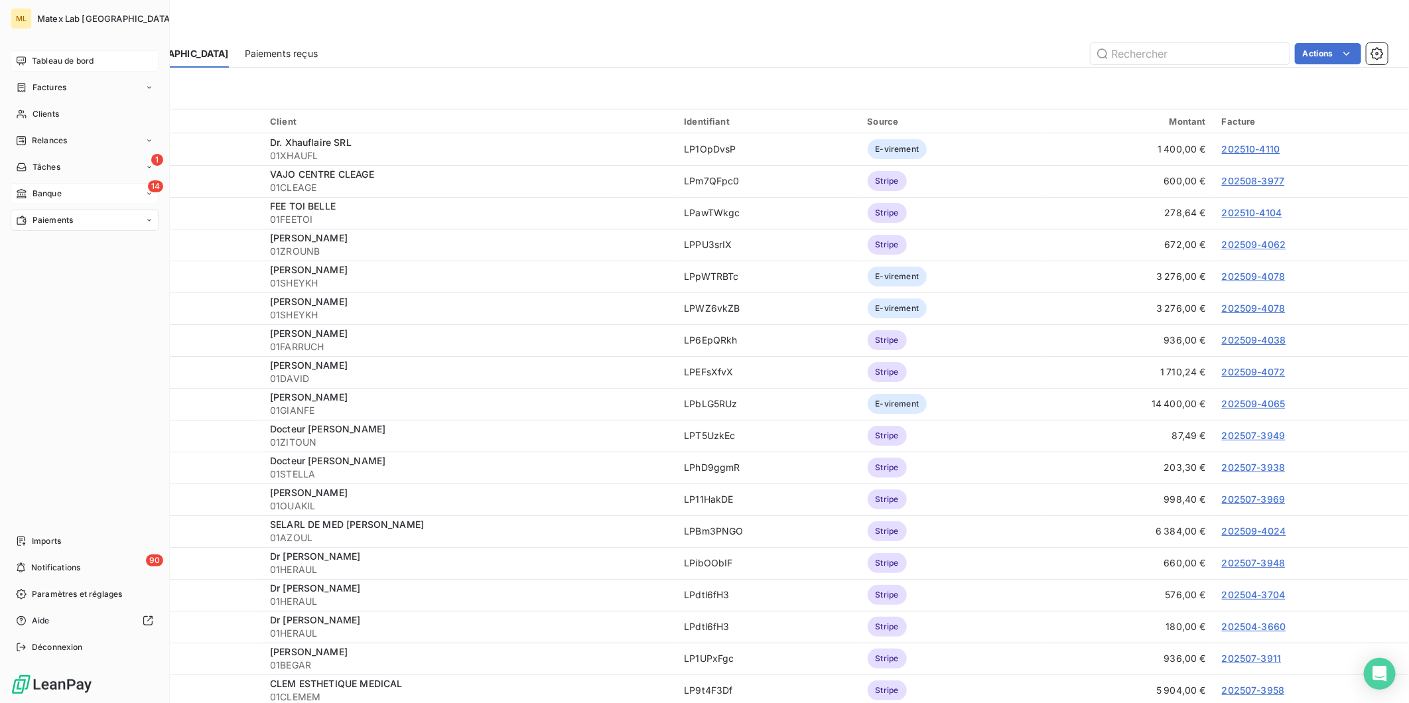
click at [36, 188] on span "Banque" at bounding box center [47, 194] width 29 height 12
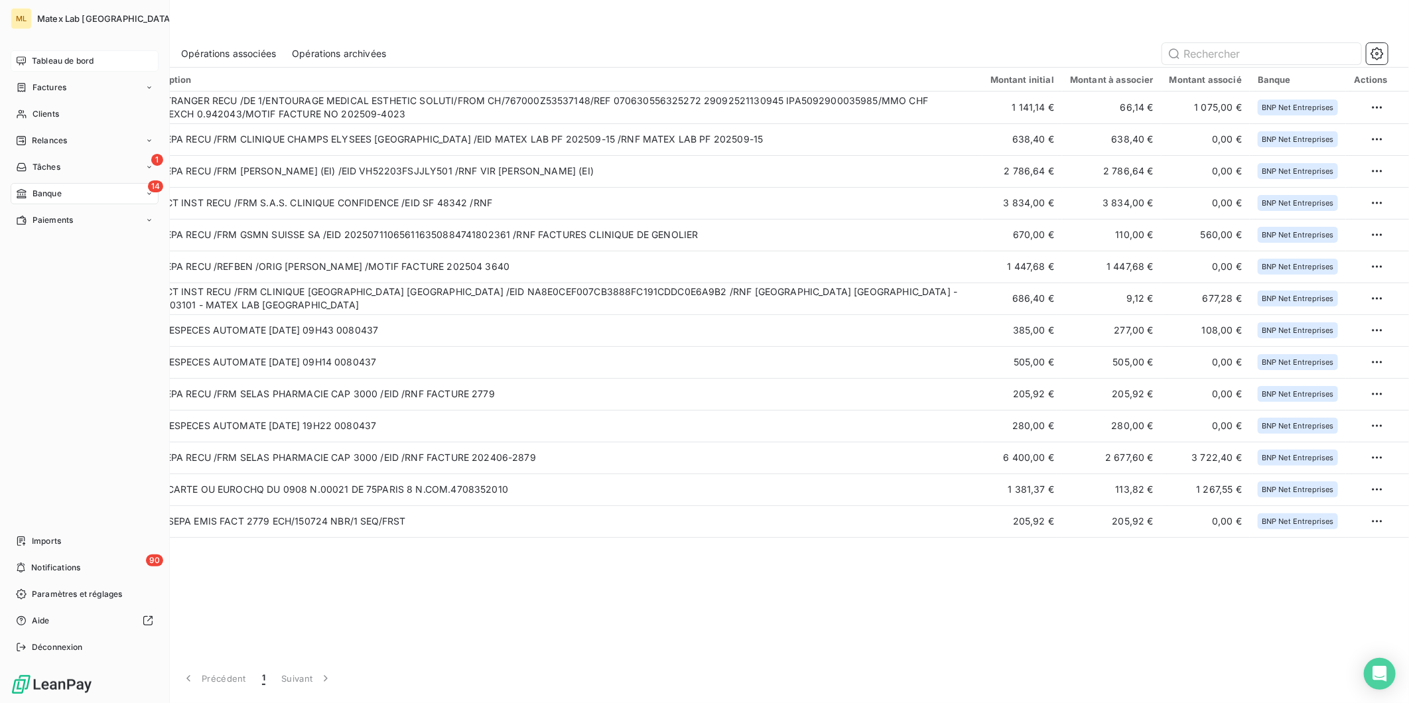
click at [73, 55] on span "Tableau de bord" at bounding box center [63, 61] width 62 height 12
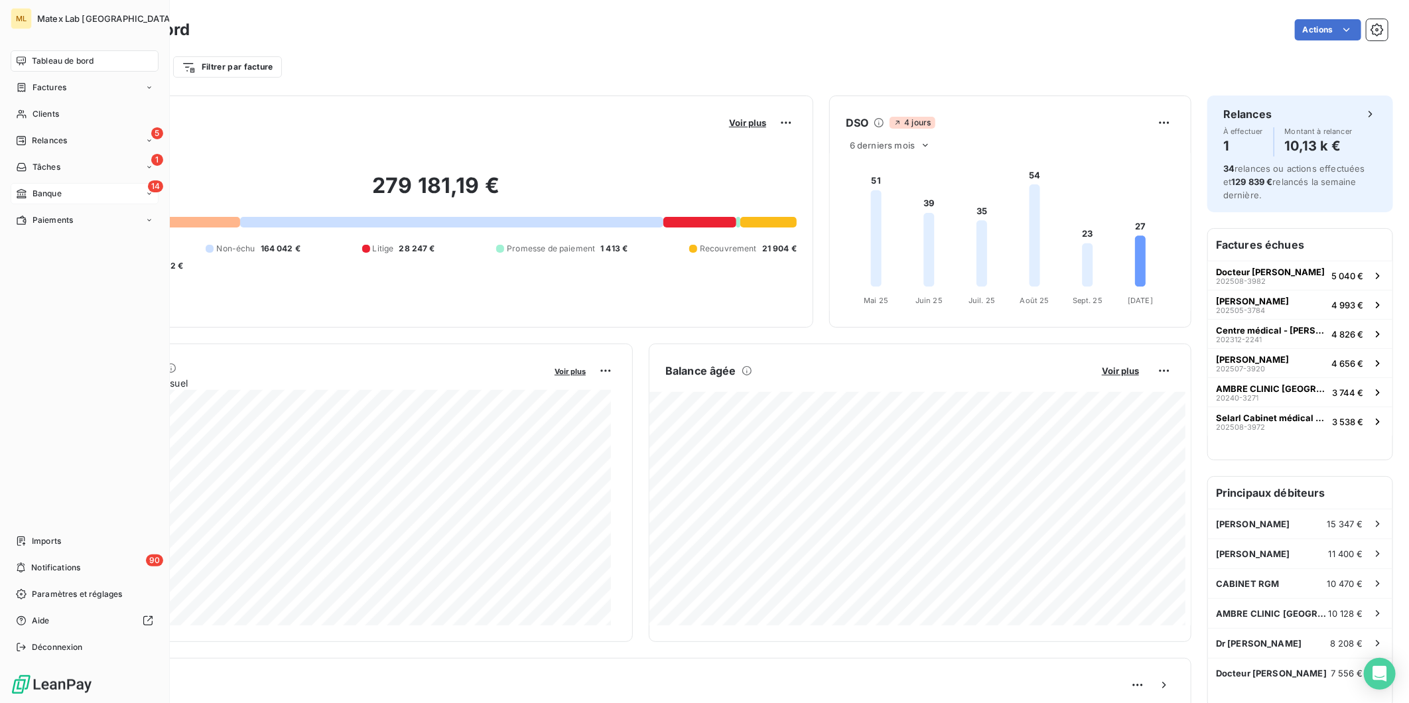
click at [50, 89] on span "Factures" at bounding box center [50, 88] width 34 height 12
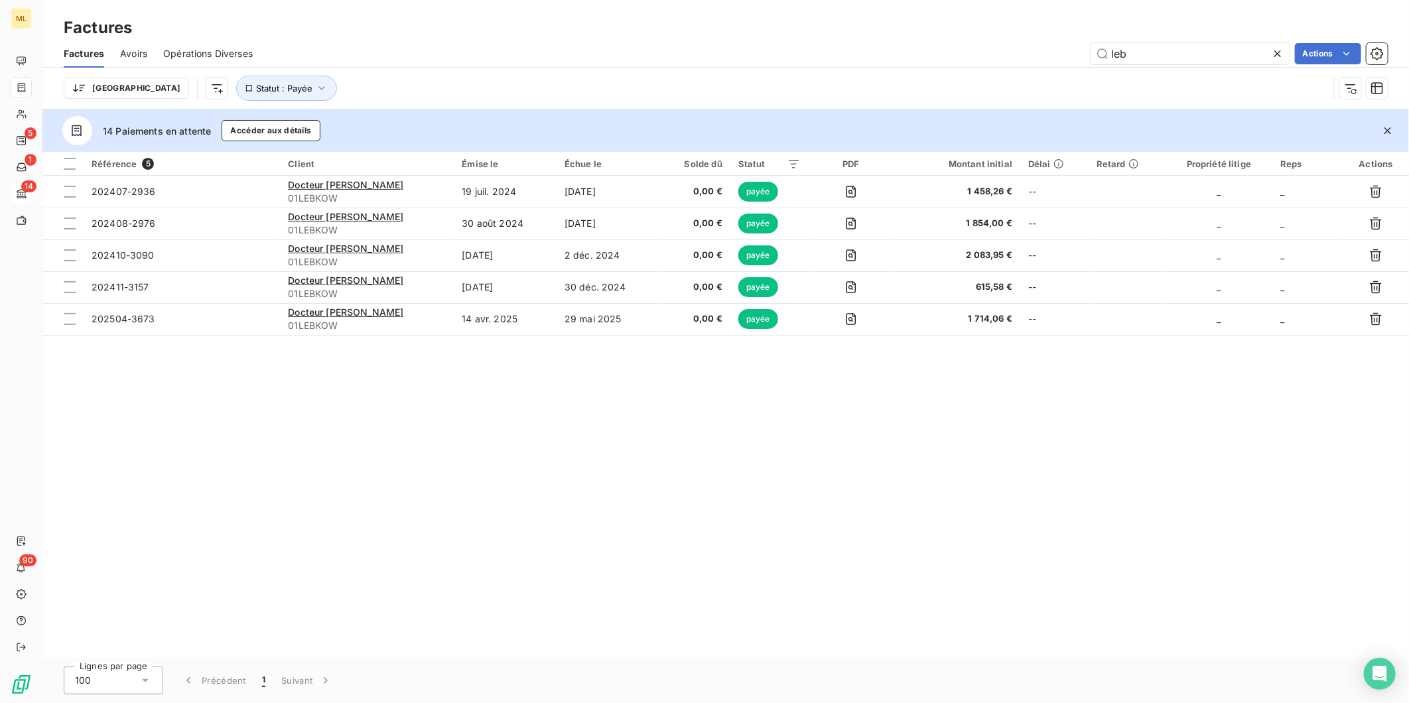
drag, startPoint x: 1150, startPoint y: 54, endPoint x: 1070, endPoint y: 60, distance: 79.8
click at [1075, 60] on div "leb Actions" at bounding box center [828, 53] width 1119 height 21
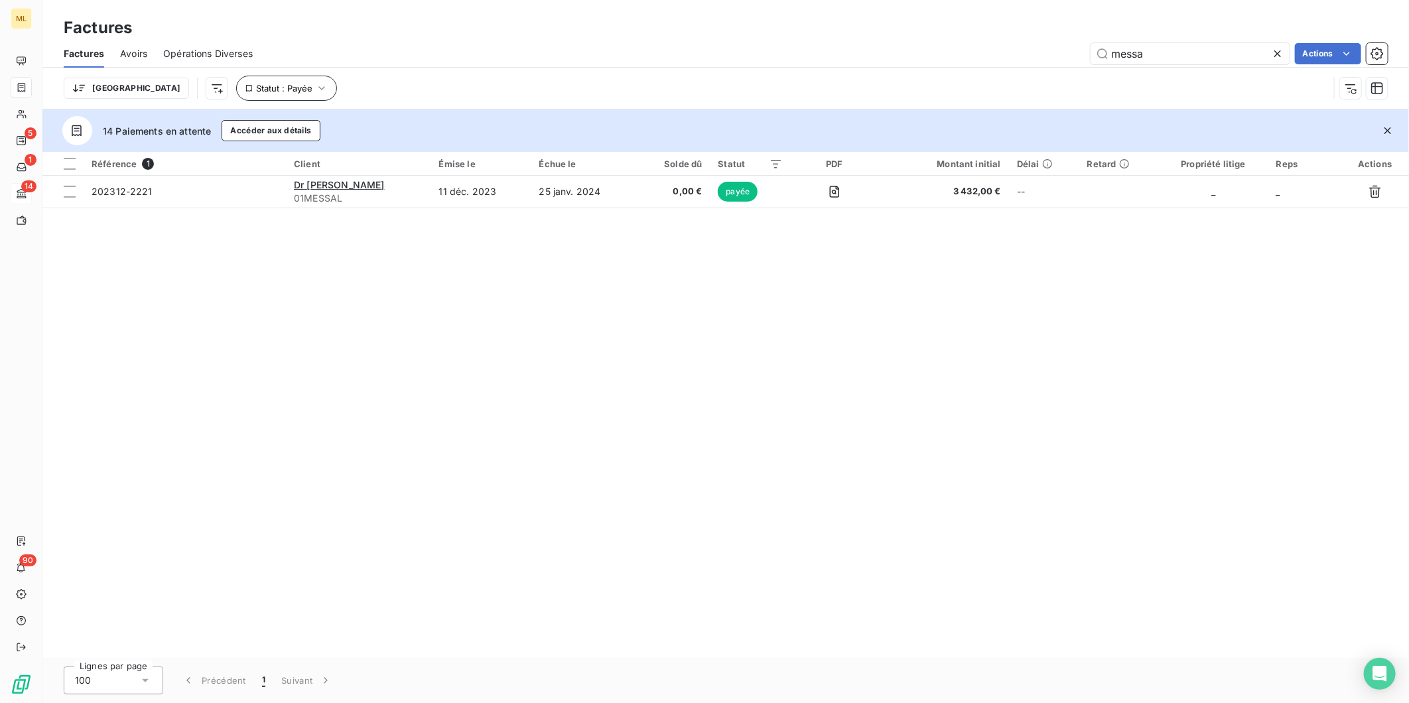
type input "messa"
click at [259, 83] on button "Statut : Payée" at bounding box center [286, 88] width 101 height 25
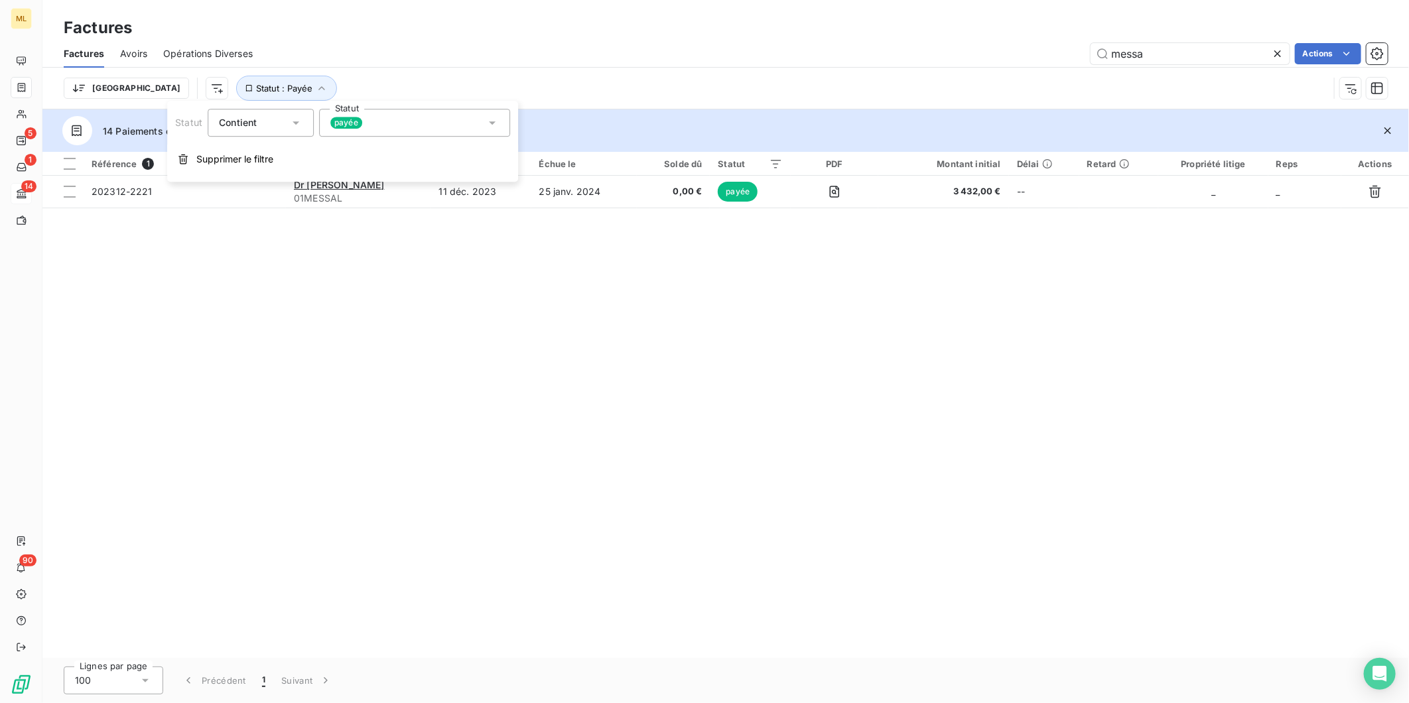
click at [368, 120] on div "payée" at bounding box center [414, 123] width 191 height 28
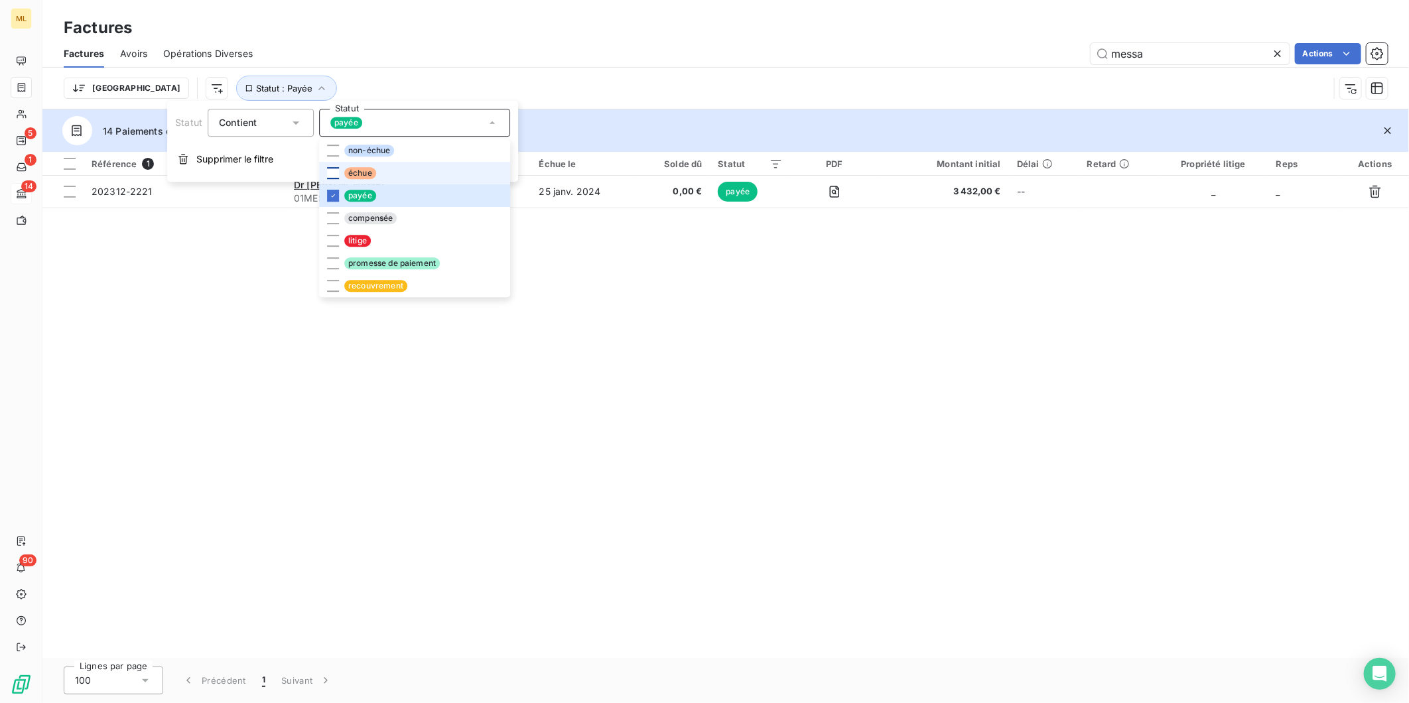
click at [333, 169] on div at bounding box center [333, 173] width 12 height 12
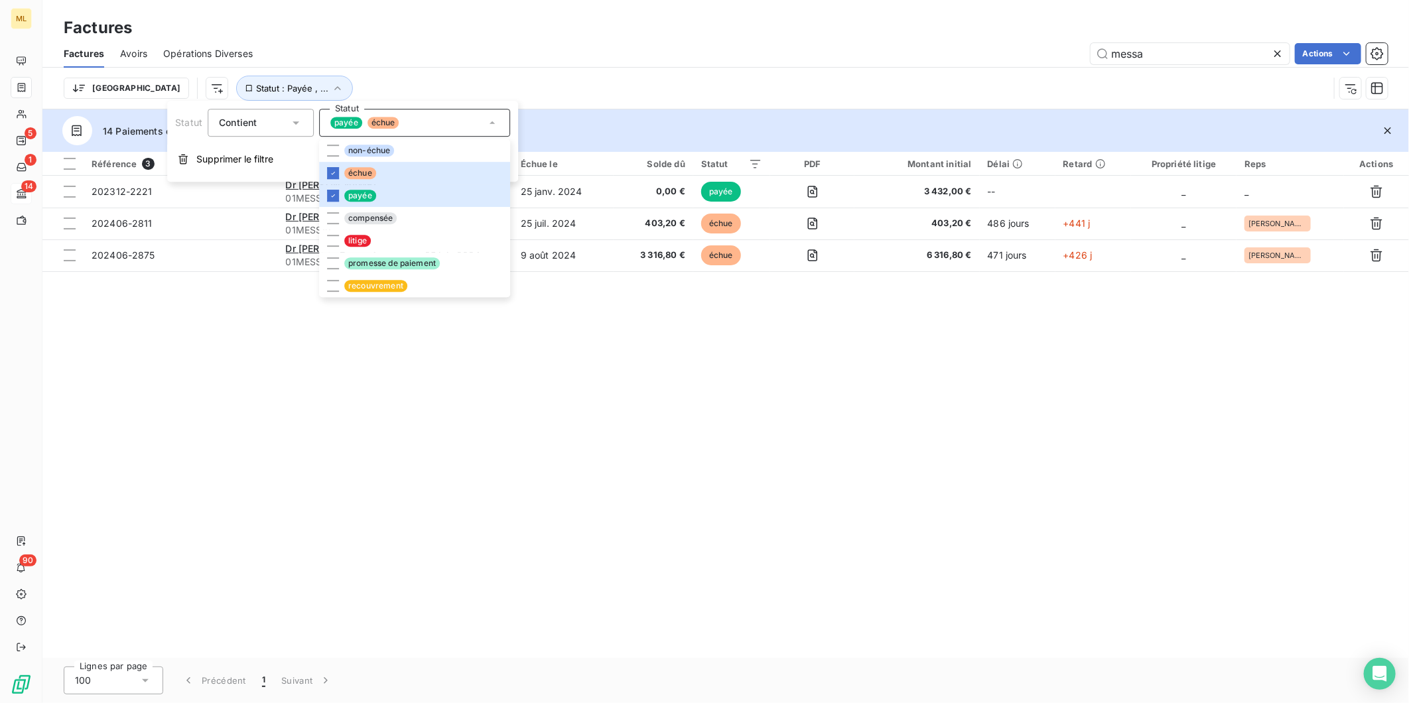
click at [752, 352] on div "Référence 3 Client Émise le Échue le Solde dû Statut PDF Montant initial Délai …" at bounding box center [725, 405] width 1366 height 506
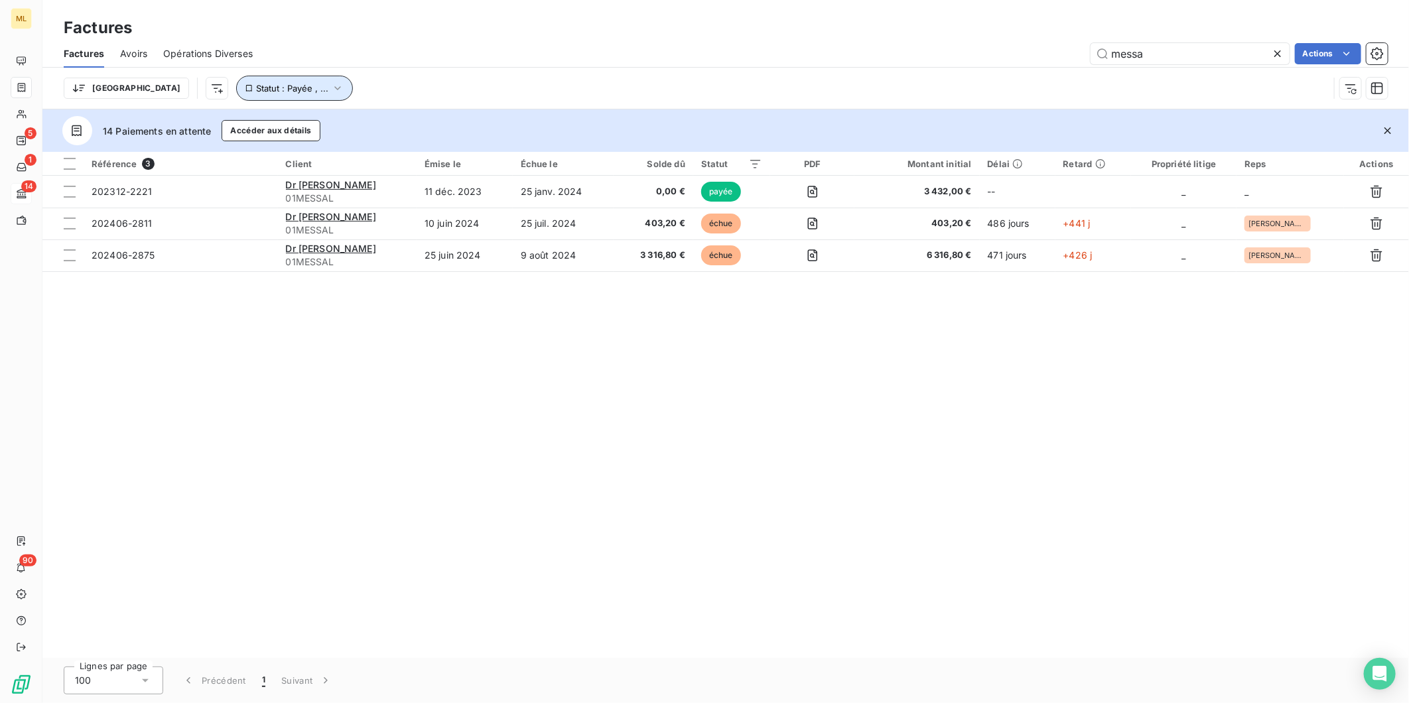
click at [331, 94] on icon "button" at bounding box center [337, 88] width 13 height 13
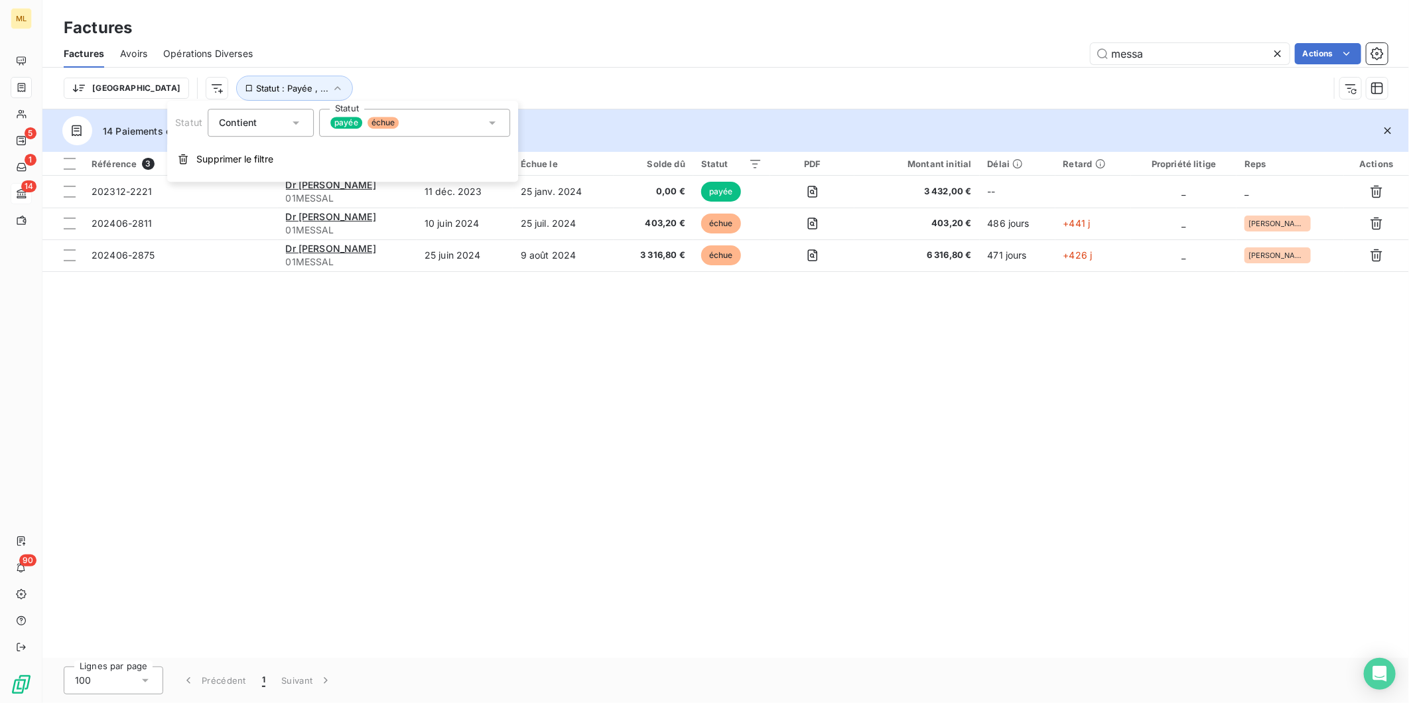
click at [349, 126] on span "payée" at bounding box center [346, 123] width 32 height 12
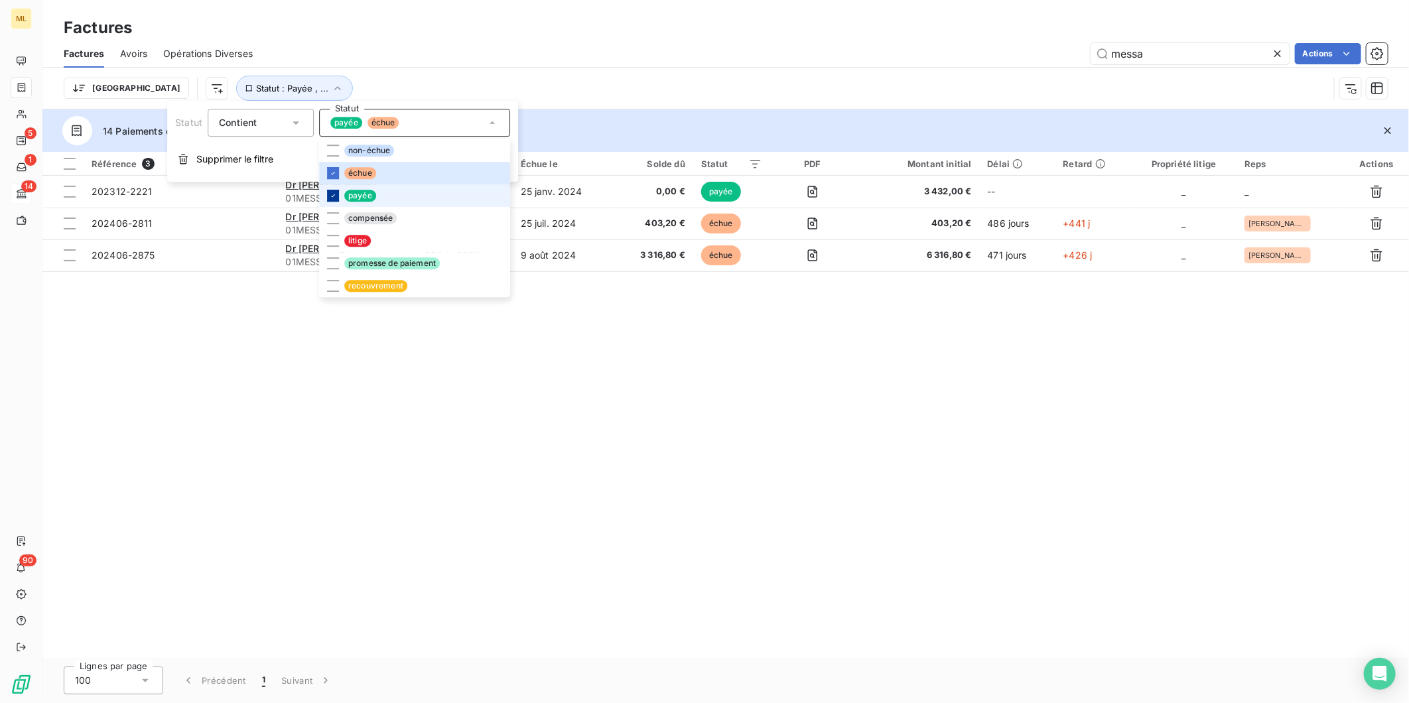
click at [329, 195] on icon at bounding box center [333, 196] width 8 height 8
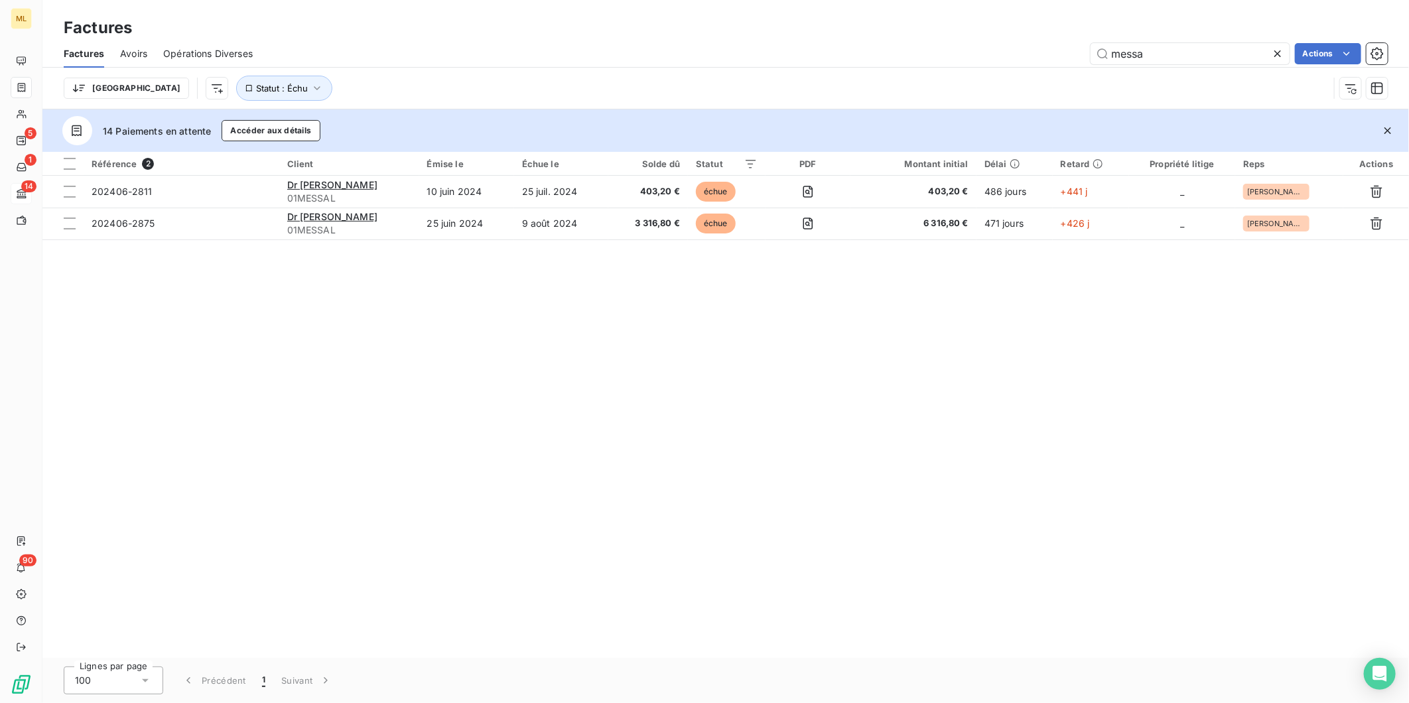
click at [576, 350] on div "Référence 2 Client Émise le Échue le Solde dû Statut PDF Montant initial Délai …" at bounding box center [725, 405] width 1366 height 506
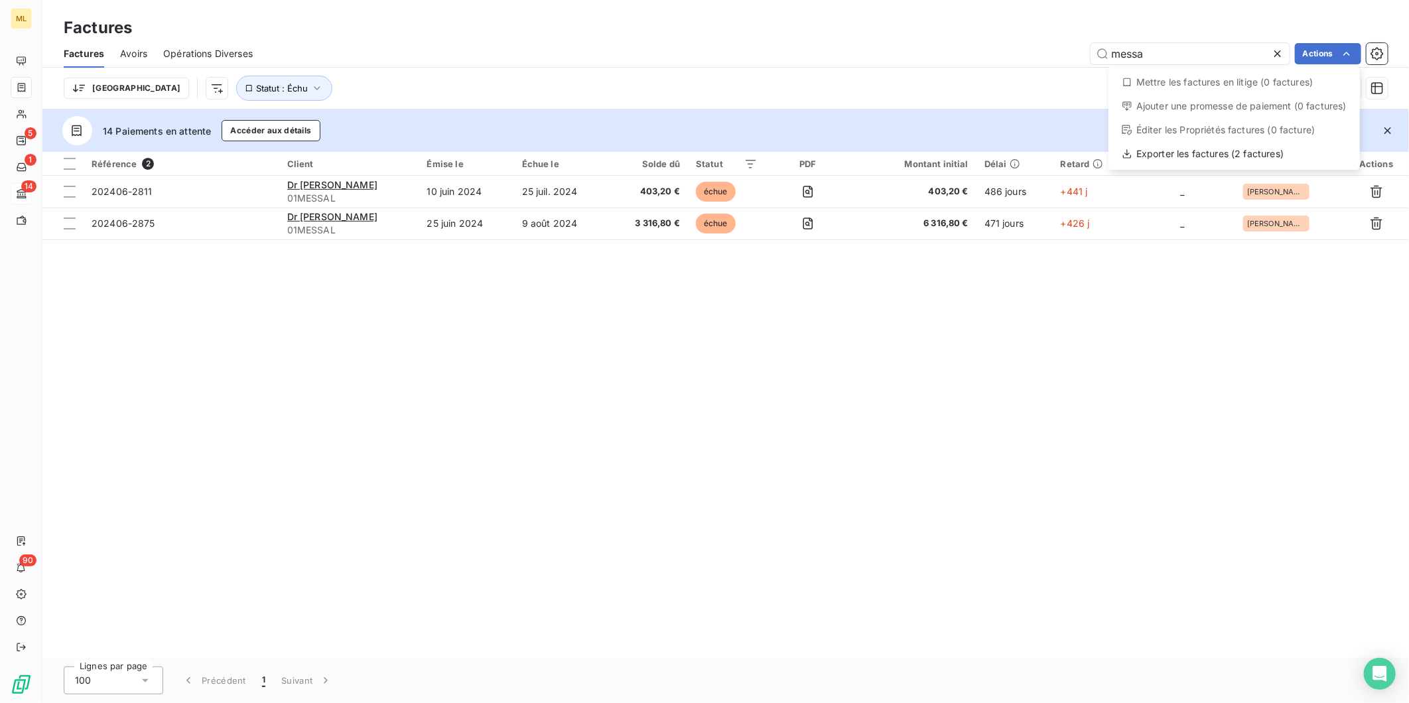
click at [628, 192] on html "ML 5 1 14 90 Factures Factures Avoirs Opérations Diverses messa Actions Mettre …" at bounding box center [704, 351] width 1409 height 703
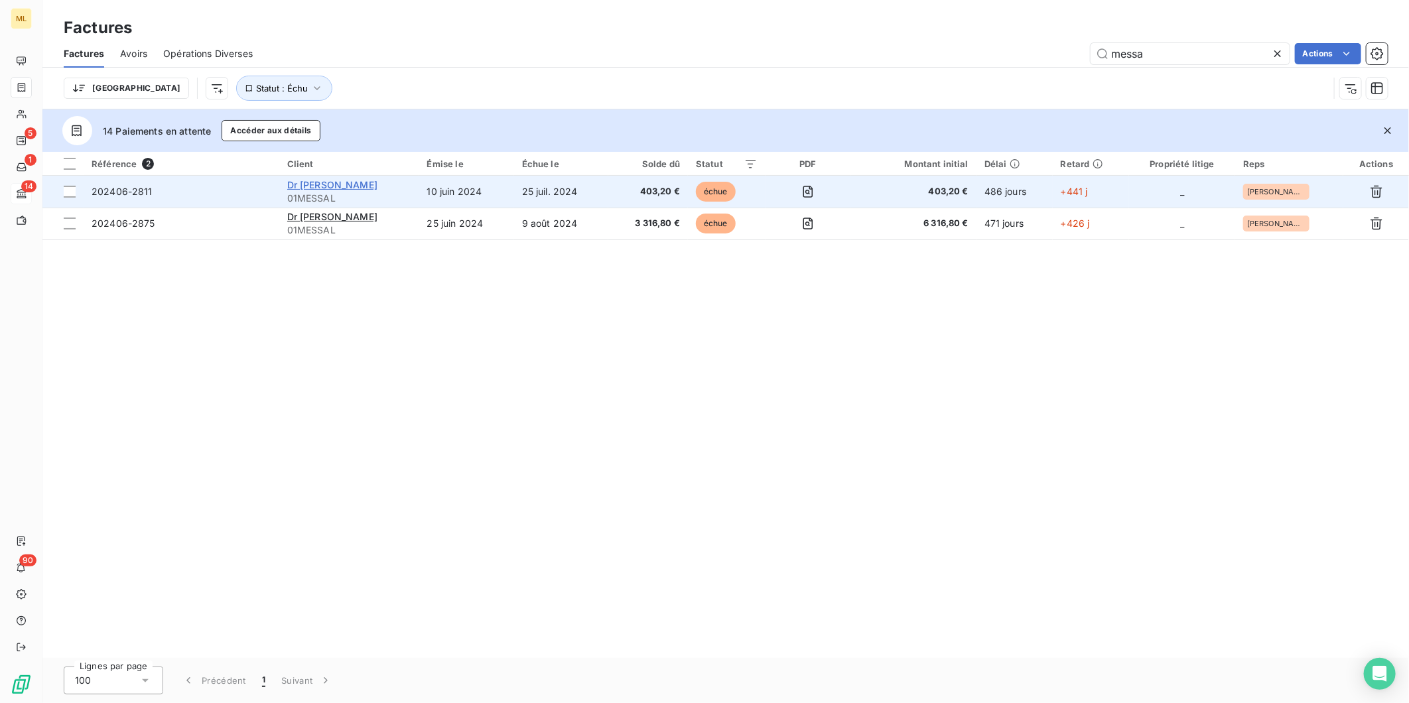
click at [350, 180] on span "Dr [PERSON_NAME]" at bounding box center [332, 184] width 90 height 11
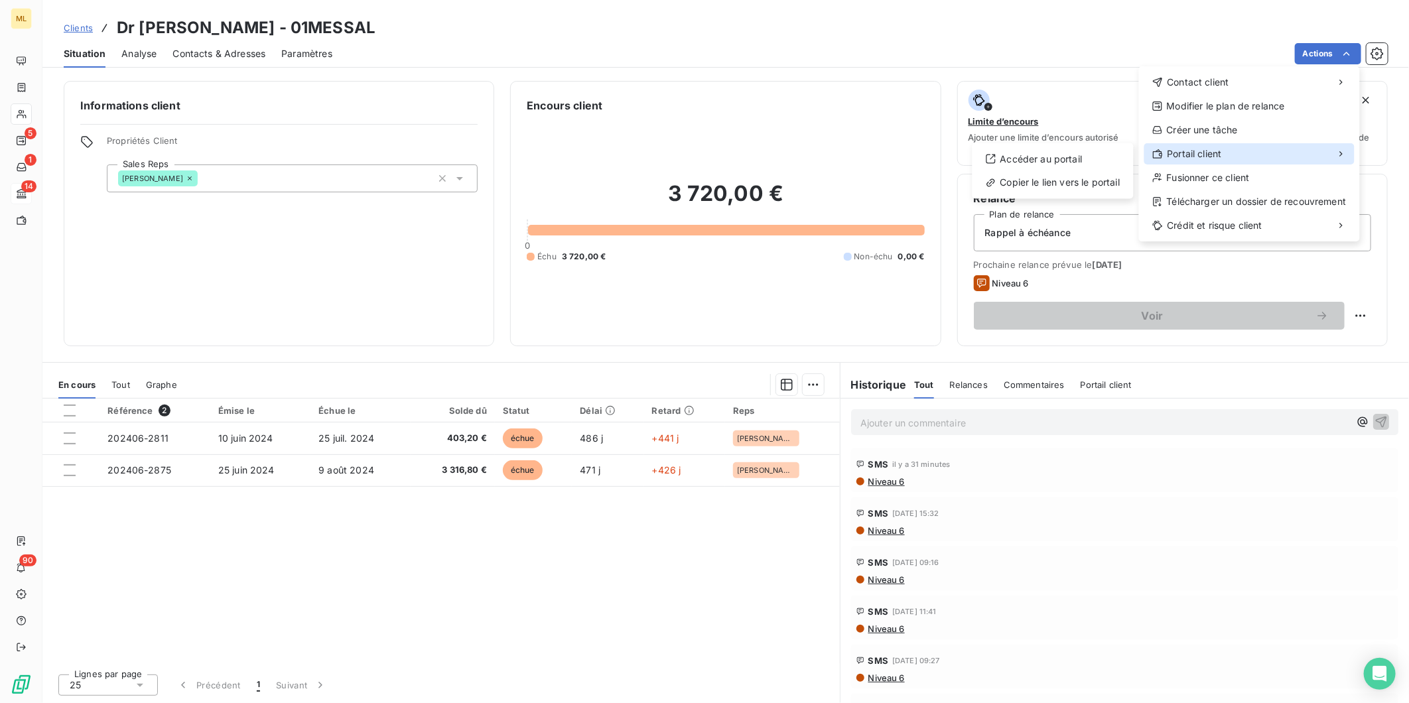
drag, startPoint x: 1242, startPoint y: 154, endPoint x: 1236, endPoint y: 157, distance: 6.8
click at [1242, 155] on div "Portail client" at bounding box center [1249, 153] width 210 height 21
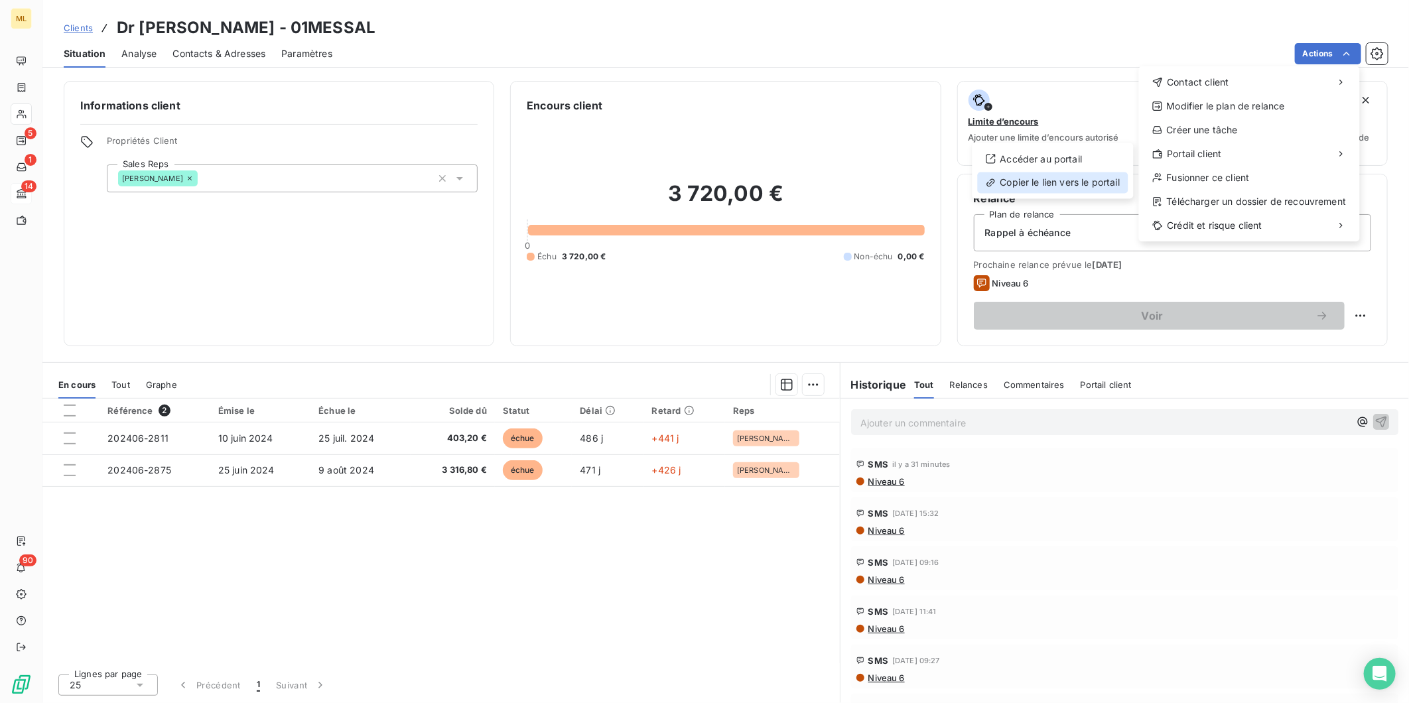
click at [1059, 183] on div "Copier le lien vers le portail" at bounding box center [1053, 182] width 151 height 21
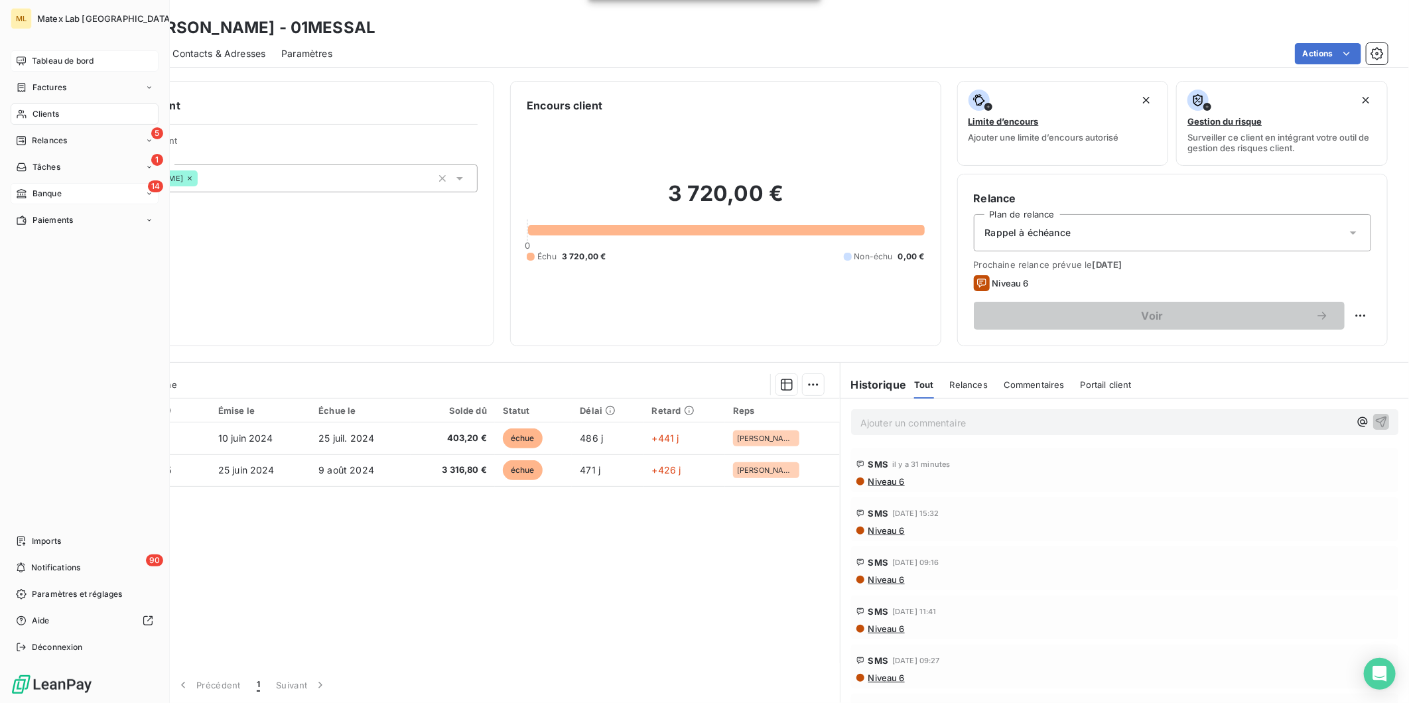
click at [30, 55] on div "Tableau de bord" at bounding box center [85, 60] width 148 height 21
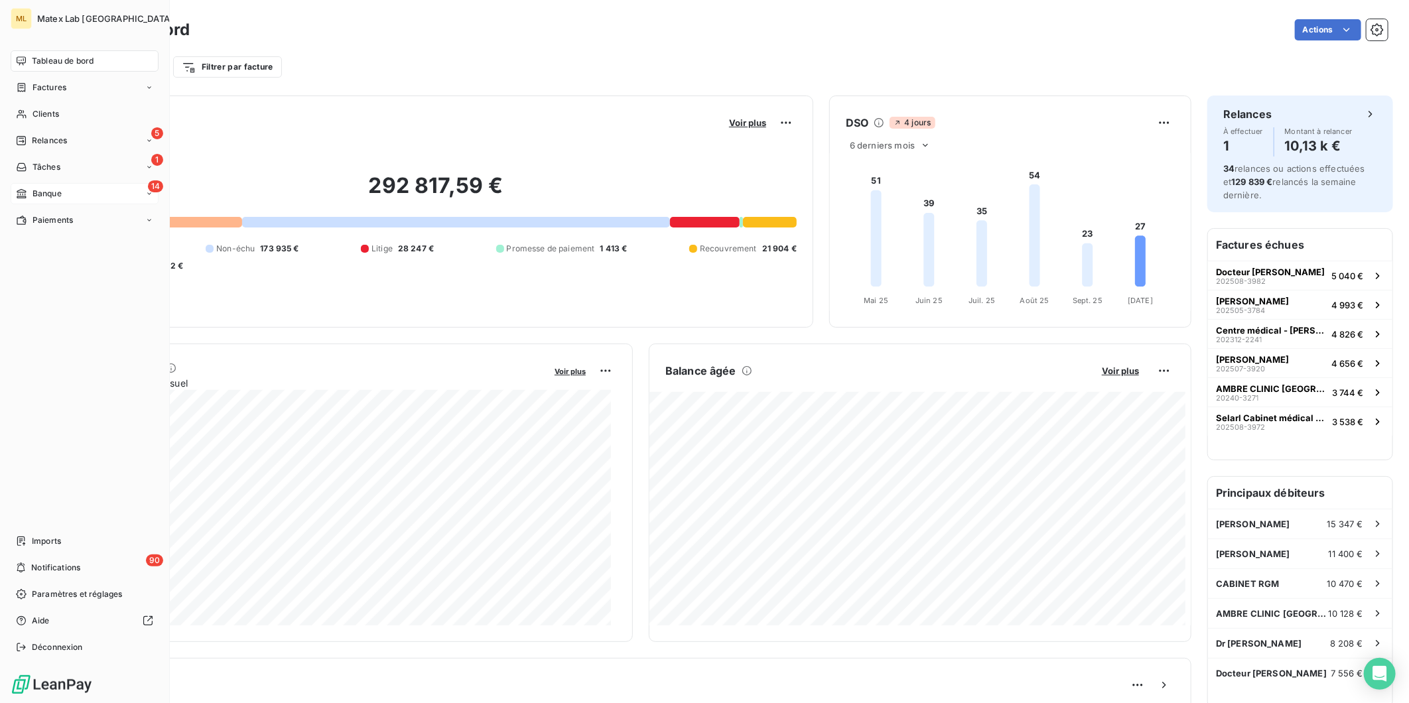
click at [28, 89] on div "Factures" at bounding box center [41, 88] width 50 height 12
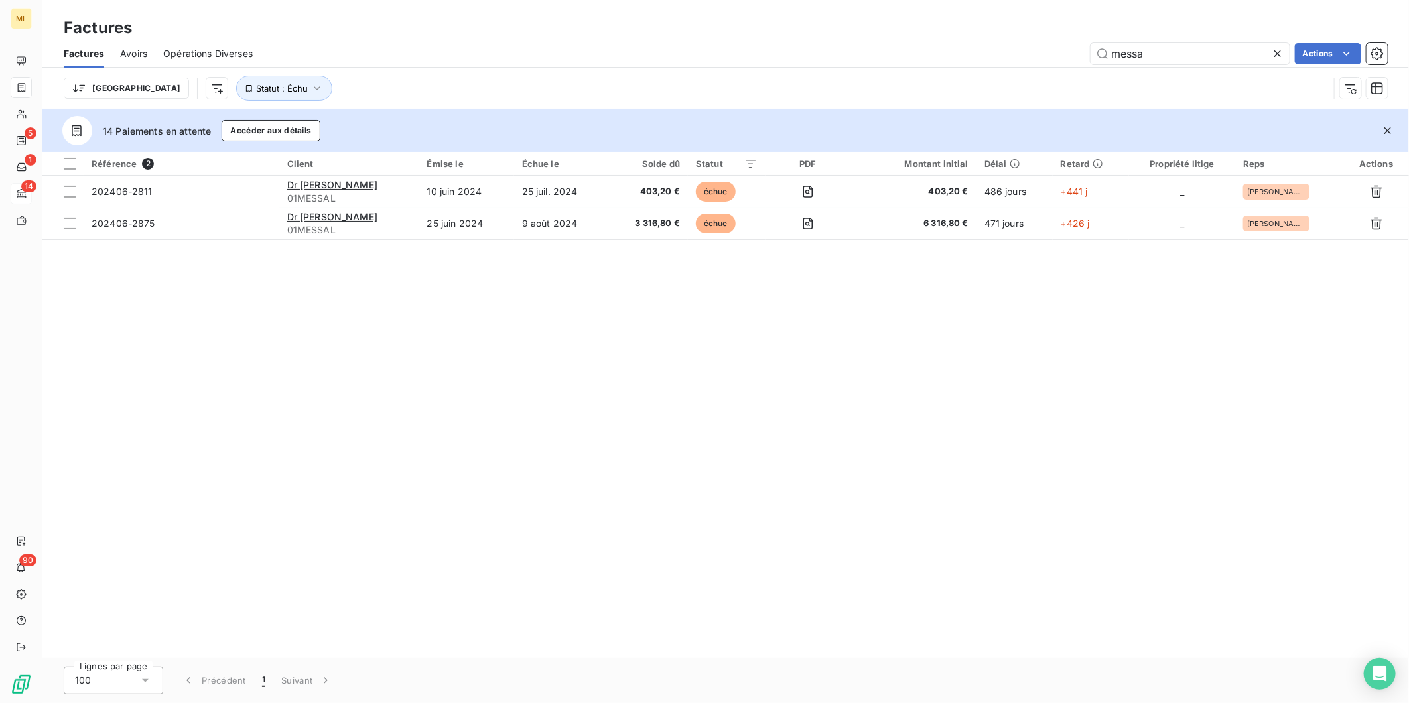
drag, startPoint x: 1190, startPoint y: 56, endPoint x: 1073, endPoint y: 56, distance: 116.7
click at [1077, 57] on div "messa Actions" at bounding box center [828, 53] width 1119 height 21
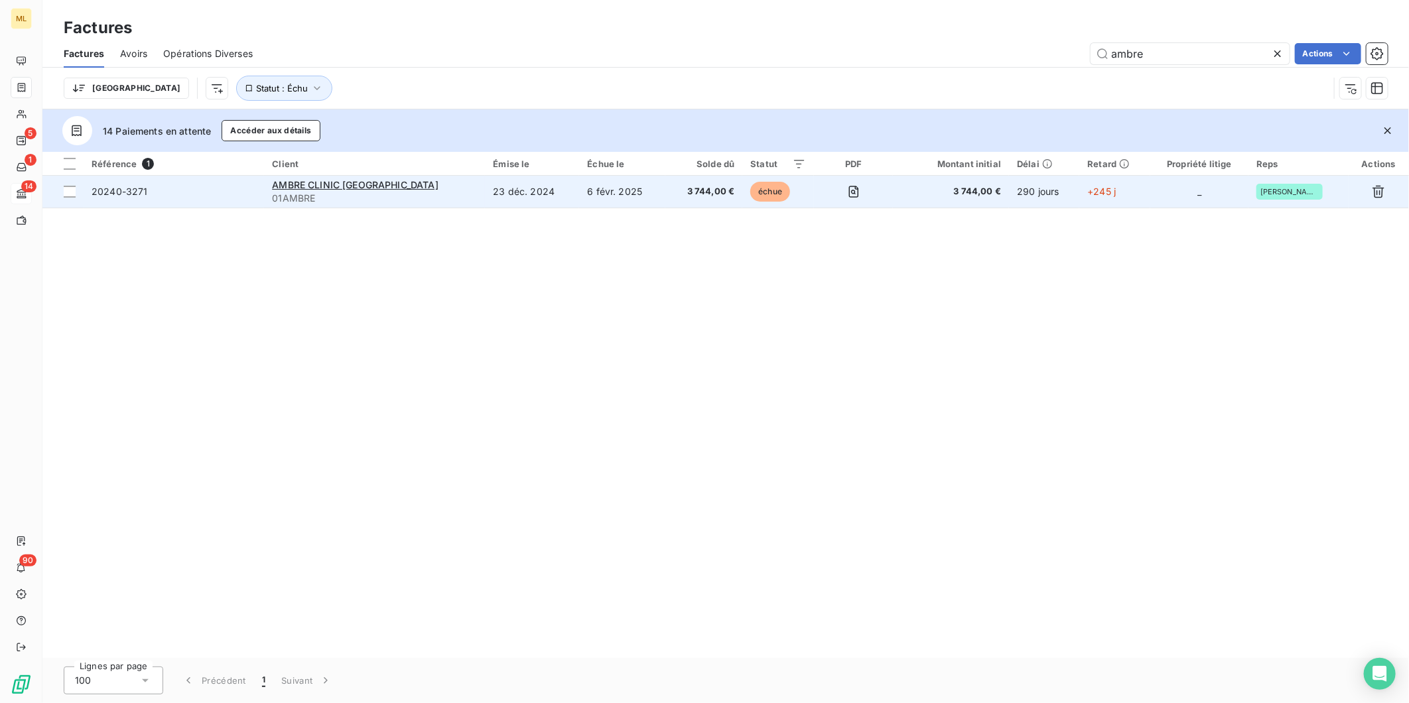
type input "ambre"
click at [673, 187] on span "3 744,00 €" at bounding box center [703, 191] width 61 height 13
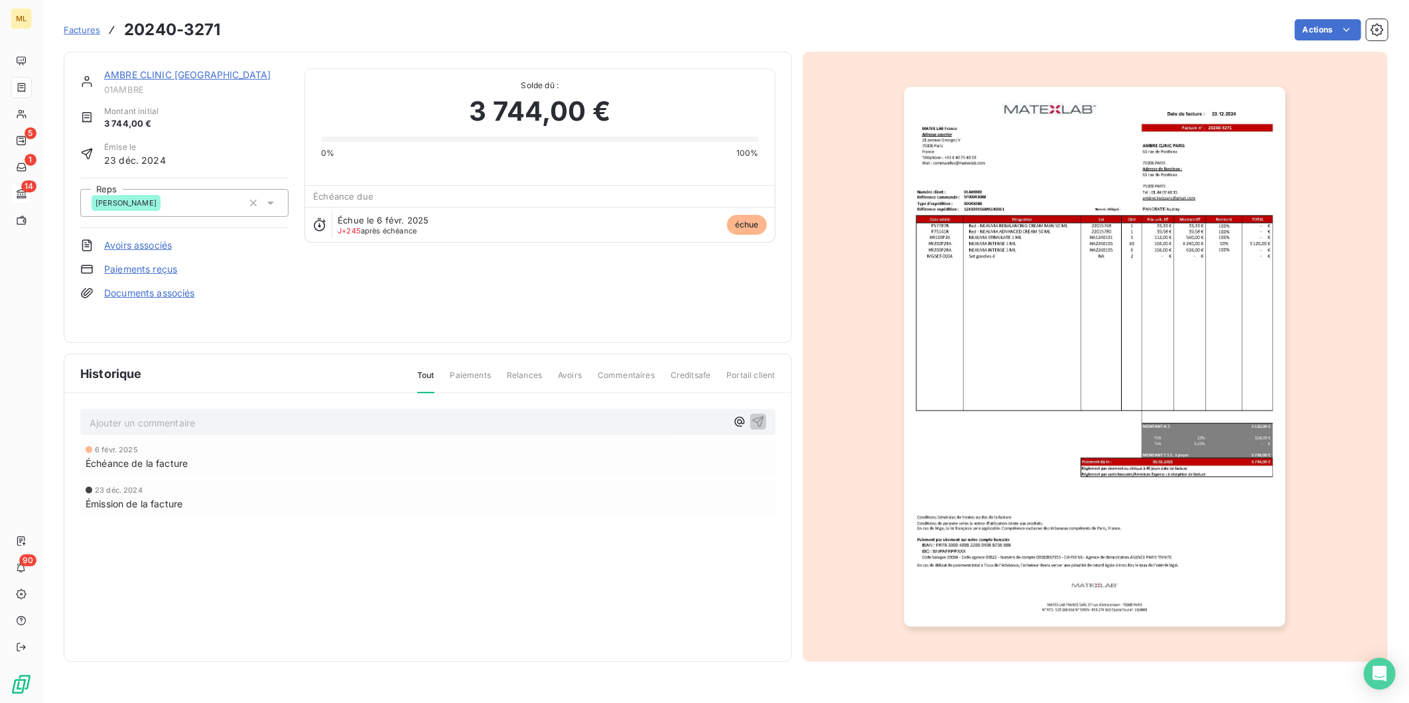
click at [1151, 279] on html "ML 5 1 14 90 Factures 20240-3271 Actions AMBRE CLINIC [GEOGRAPHIC_DATA] 01AMBRE…" at bounding box center [704, 351] width 1409 height 703
click at [1106, 292] on img "button" at bounding box center [1094, 357] width 381 height 540
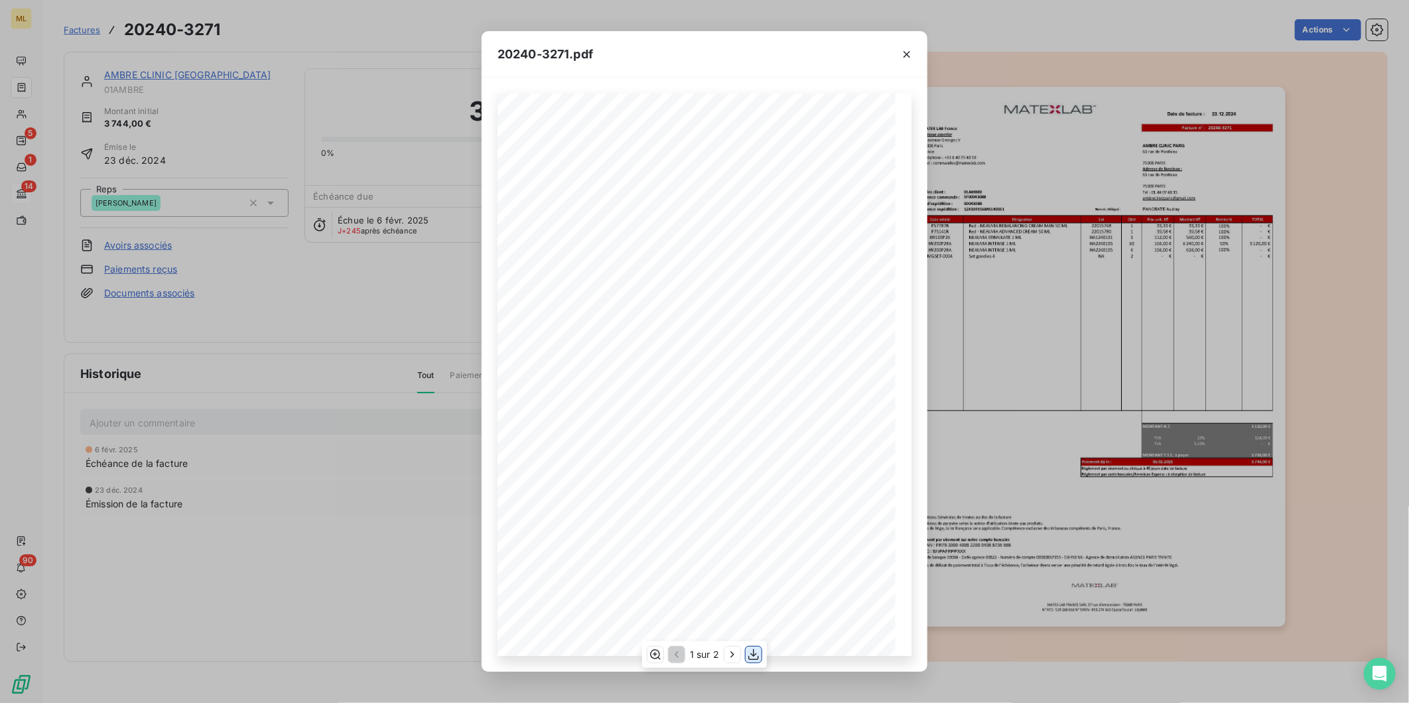
click at [755, 657] on icon "button" at bounding box center [753, 654] width 13 height 13
click at [905, 54] on icon "button" at bounding box center [906, 54] width 13 height 13
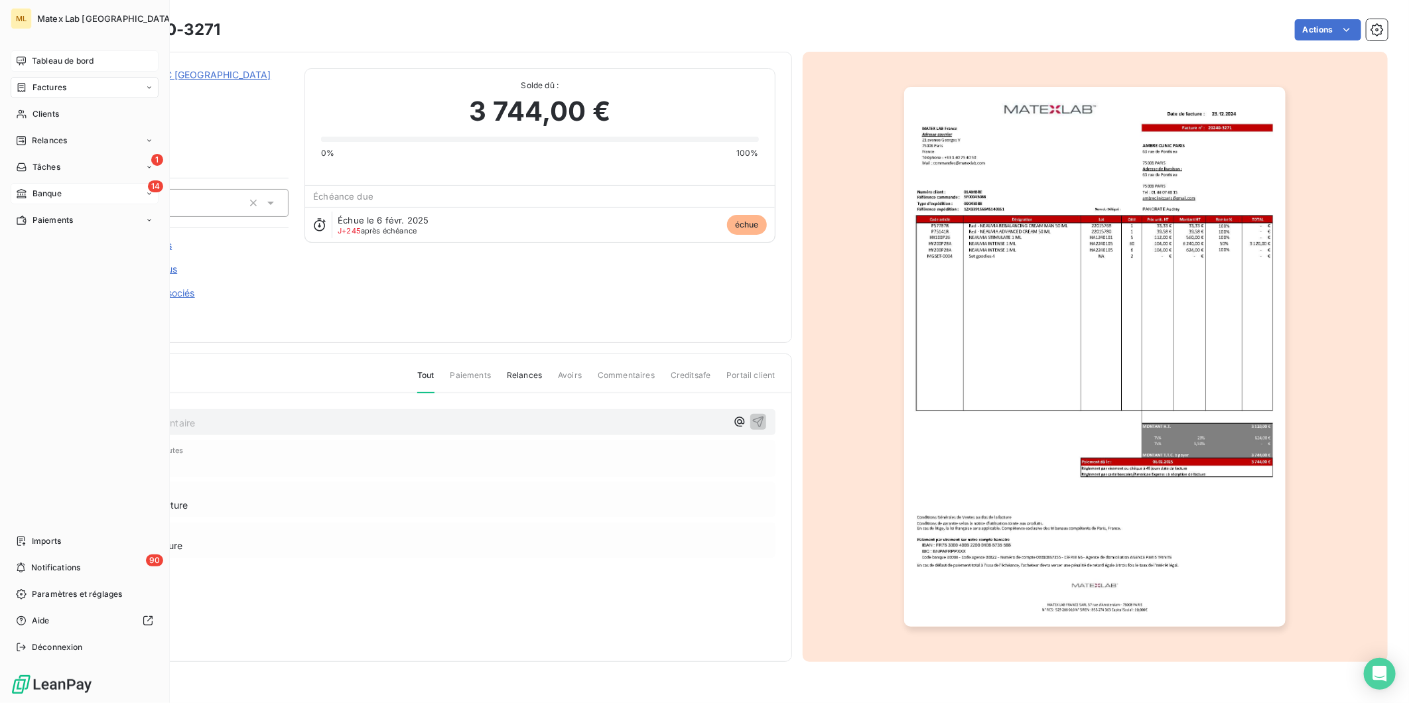
click at [68, 58] on span "Tableau de bord" at bounding box center [63, 61] width 62 height 12
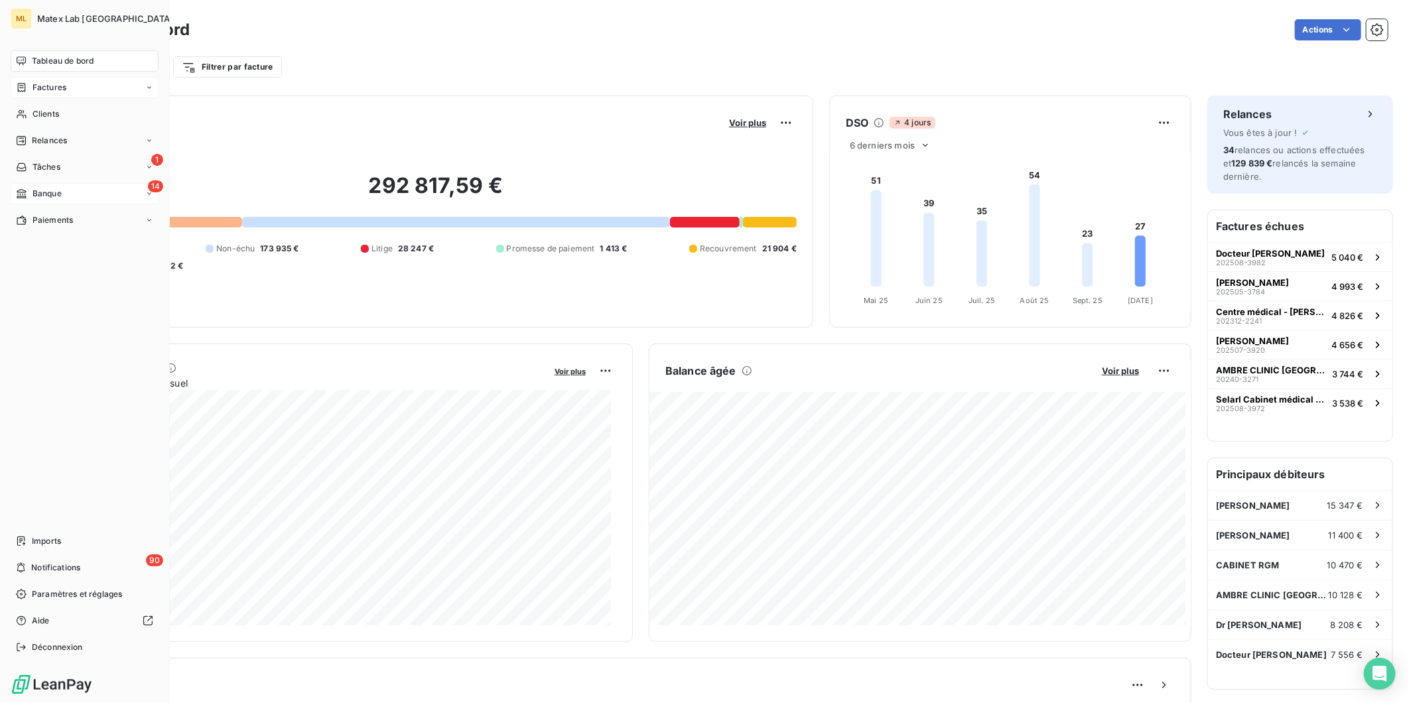
click at [34, 93] on span "Factures" at bounding box center [50, 88] width 34 height 12
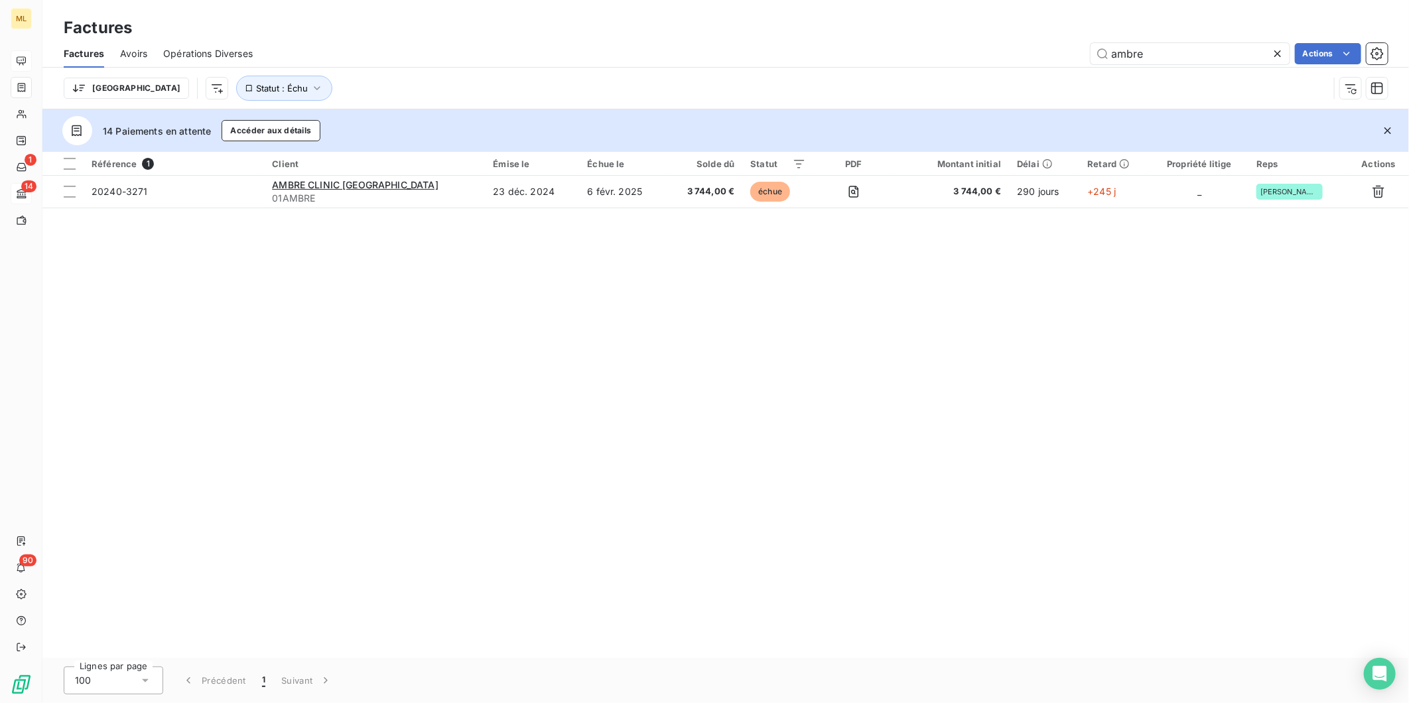
drag, startPoint x: 1086, startPoint y: 62, endPoint x: 995, endPoint y: 69, distance: 91.2
click at [995, 69] on div "Factures Avoirs Opérations Diverses ambre Actions Trier Statut : Échu" at bounding box center [725, 74] width 1366 height 69
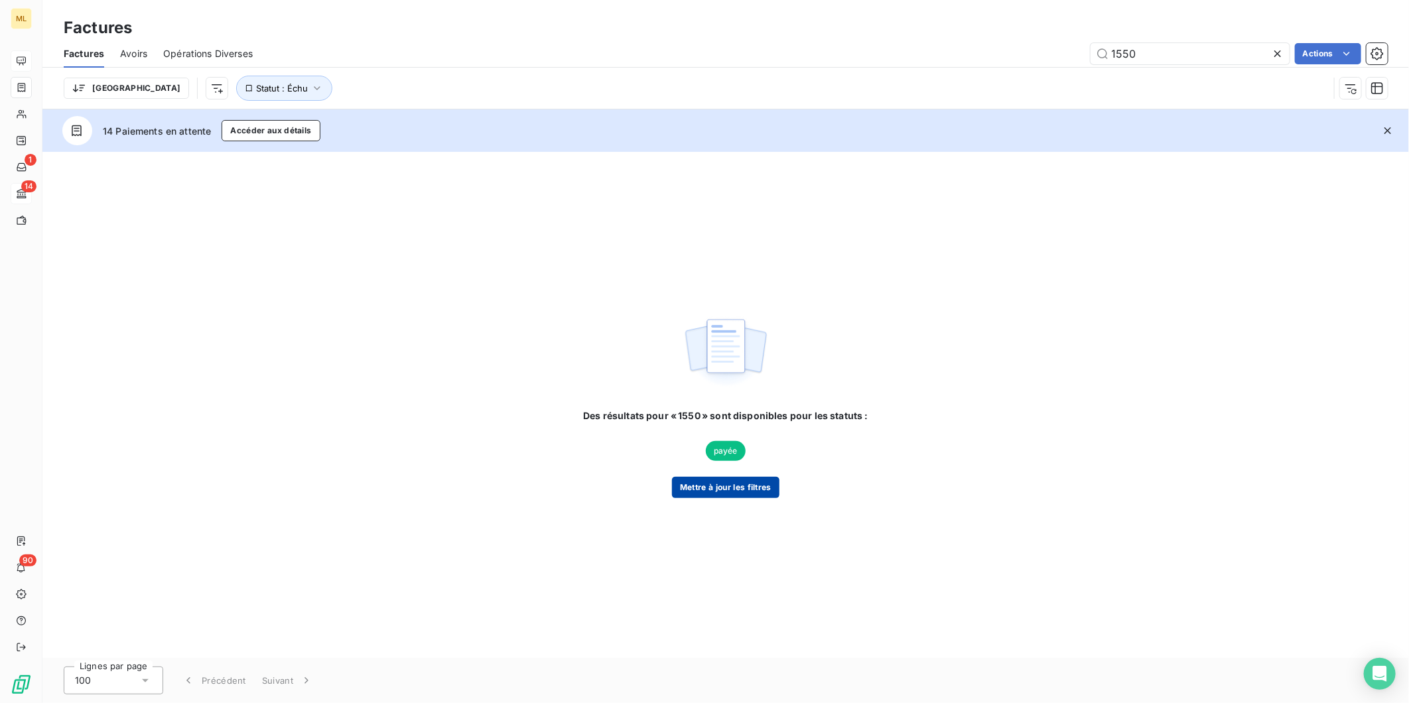
click at [724, 488] on button "Mettre à jour les filtres" at bounding box center [725, 487] width 107 height 21
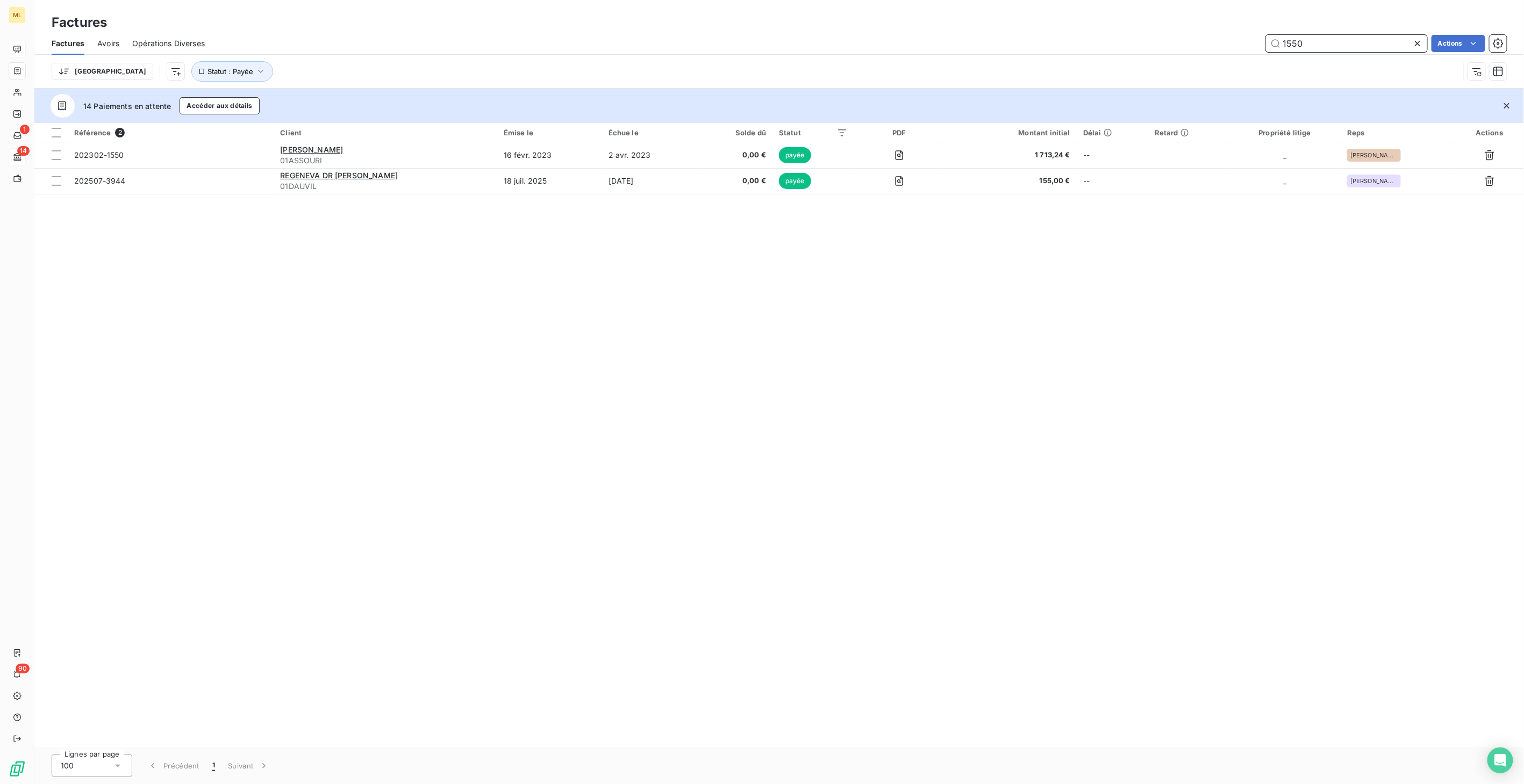
drag, startPoint x: 1279, startPoint y: 45, endPoint x: 1233, endPoint y: 52, distance: 46.5
click at [1141, 52] on div "Factures Avoirs Opérations Diverses 1550 Actions" at bounding box center [779, 44] width 1489 height 23
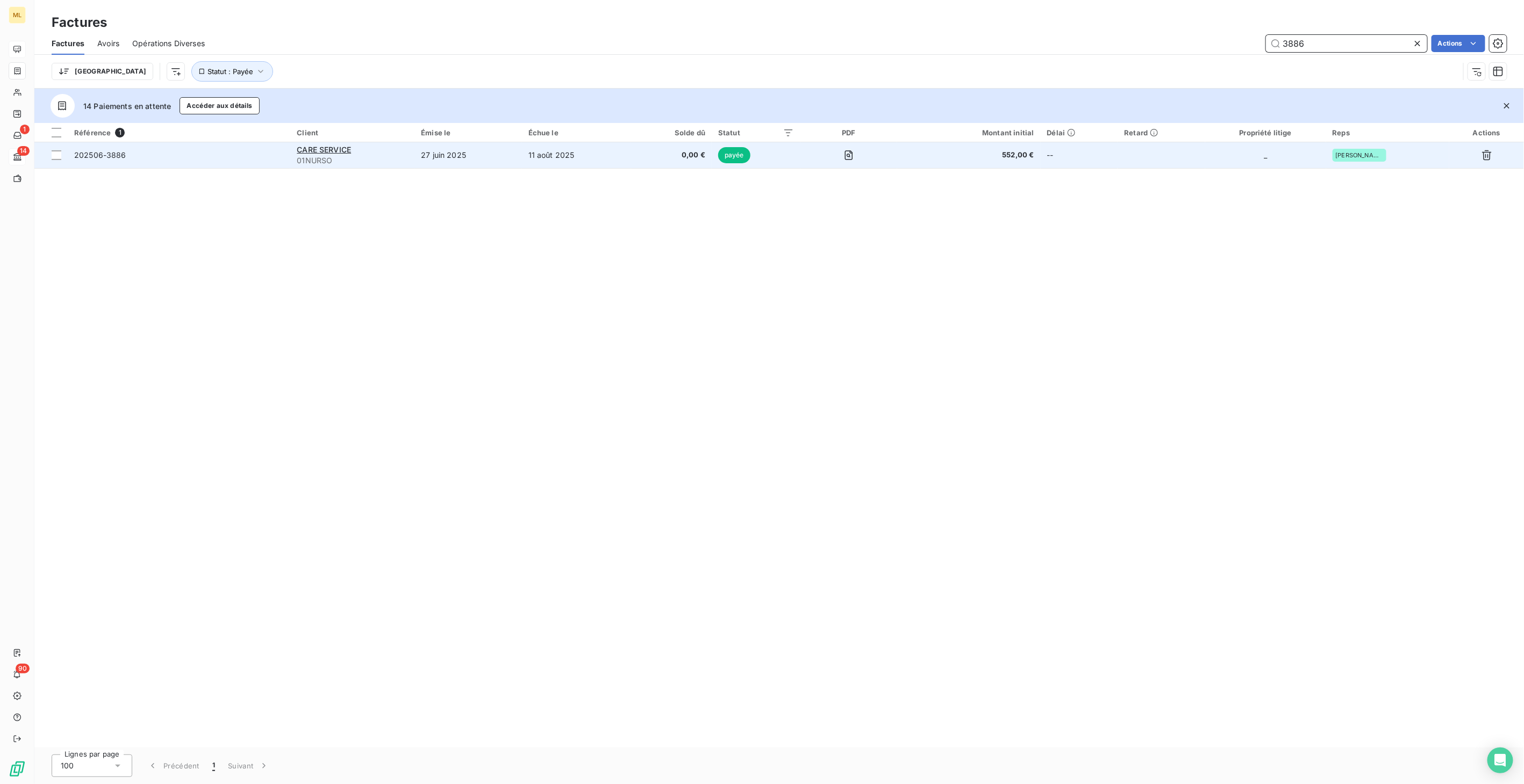
type input "3886"
click at [583, 151] on td "11 août 2025" at bounding box center [576, 156] width 109 height 26
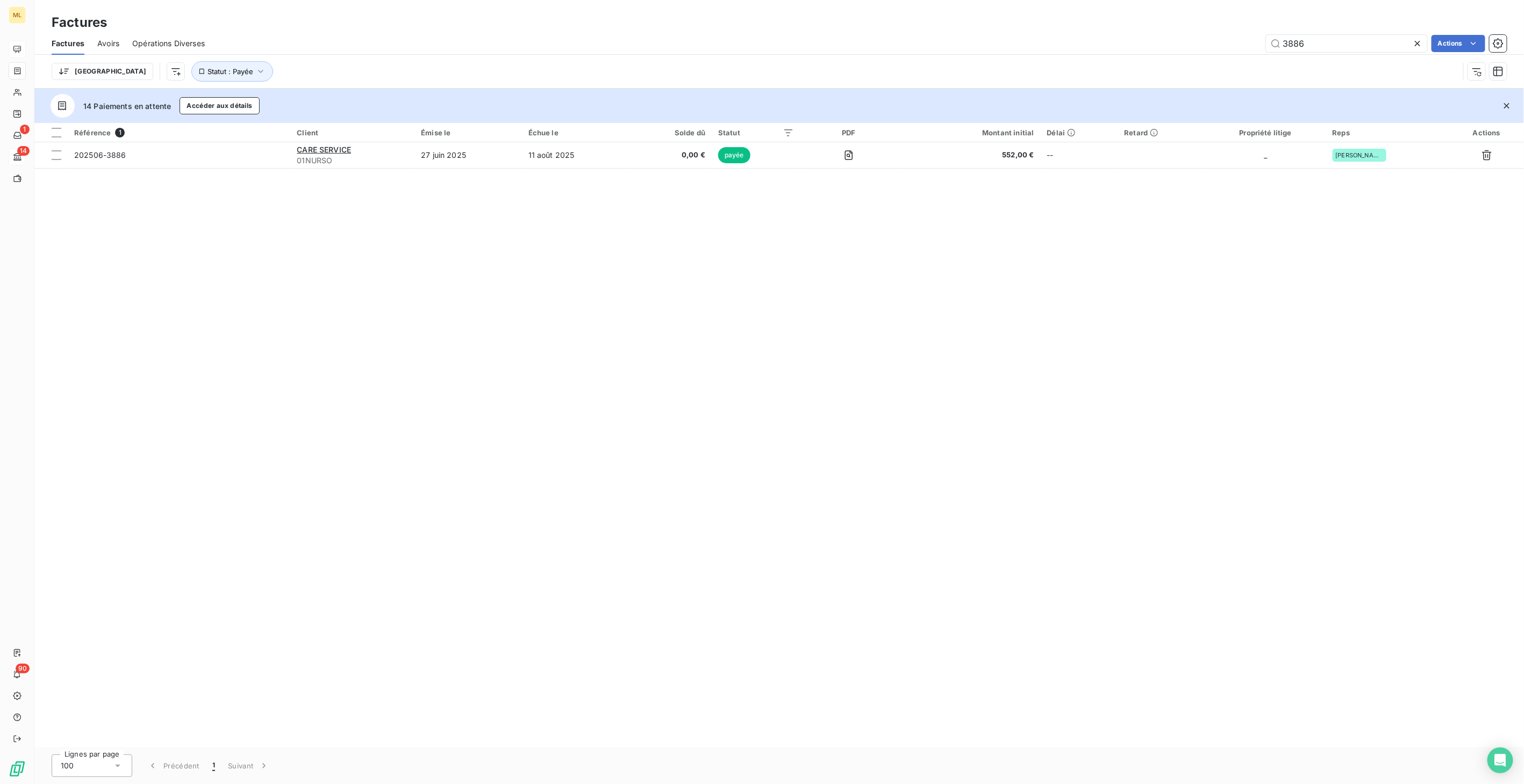
drag, startPoint x: 1315, startPoint y: 43, endPoint x: 1247, endPoint y: 49, distance: 68.3
click at [1141, 49] on div "3886 Actions" at bounding box center [862, 43] width 1289 height 17
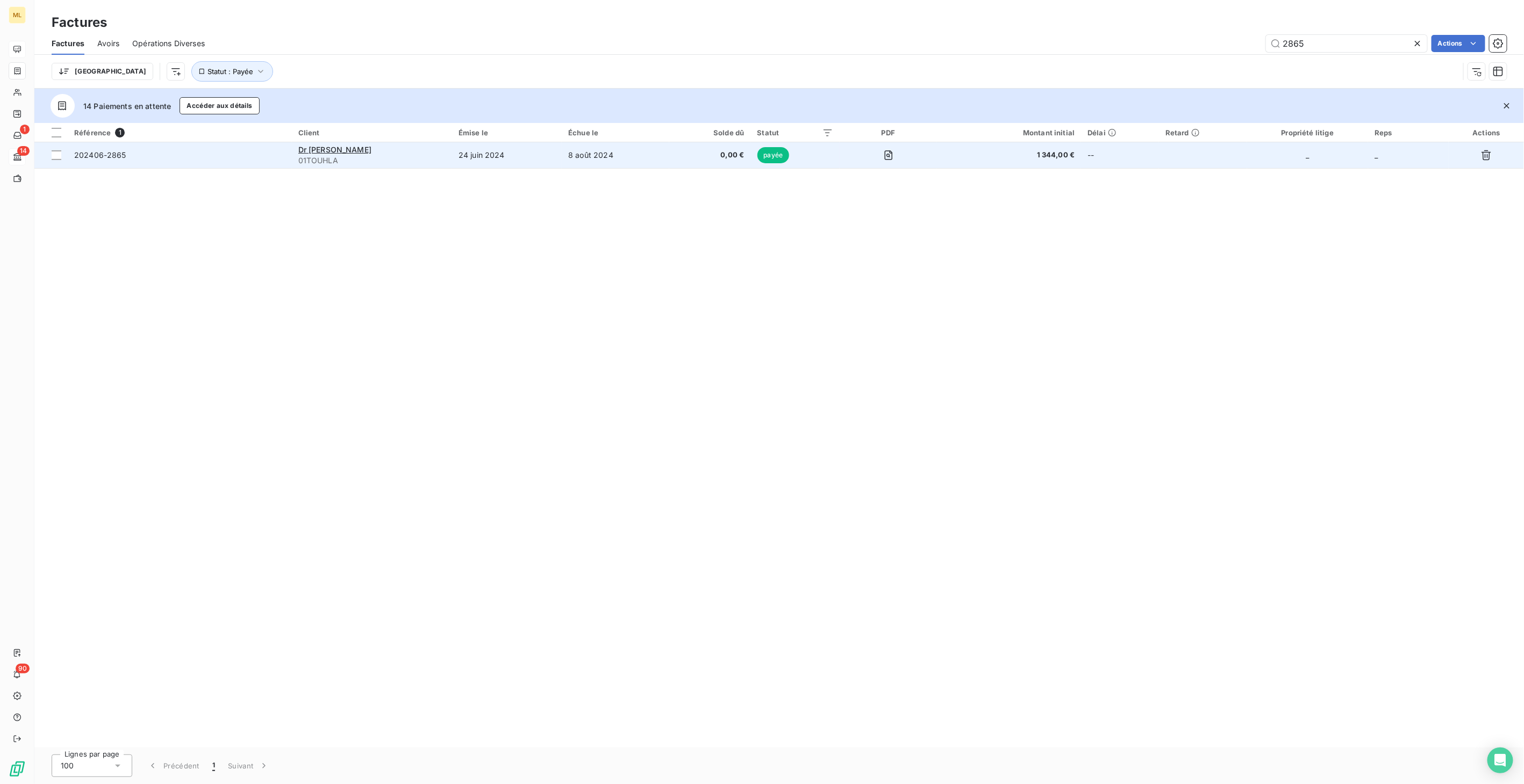
type input "2865"
click at [644, 154] on td "8 août 2024" at bounding box center [615, 156] width 108 height 26
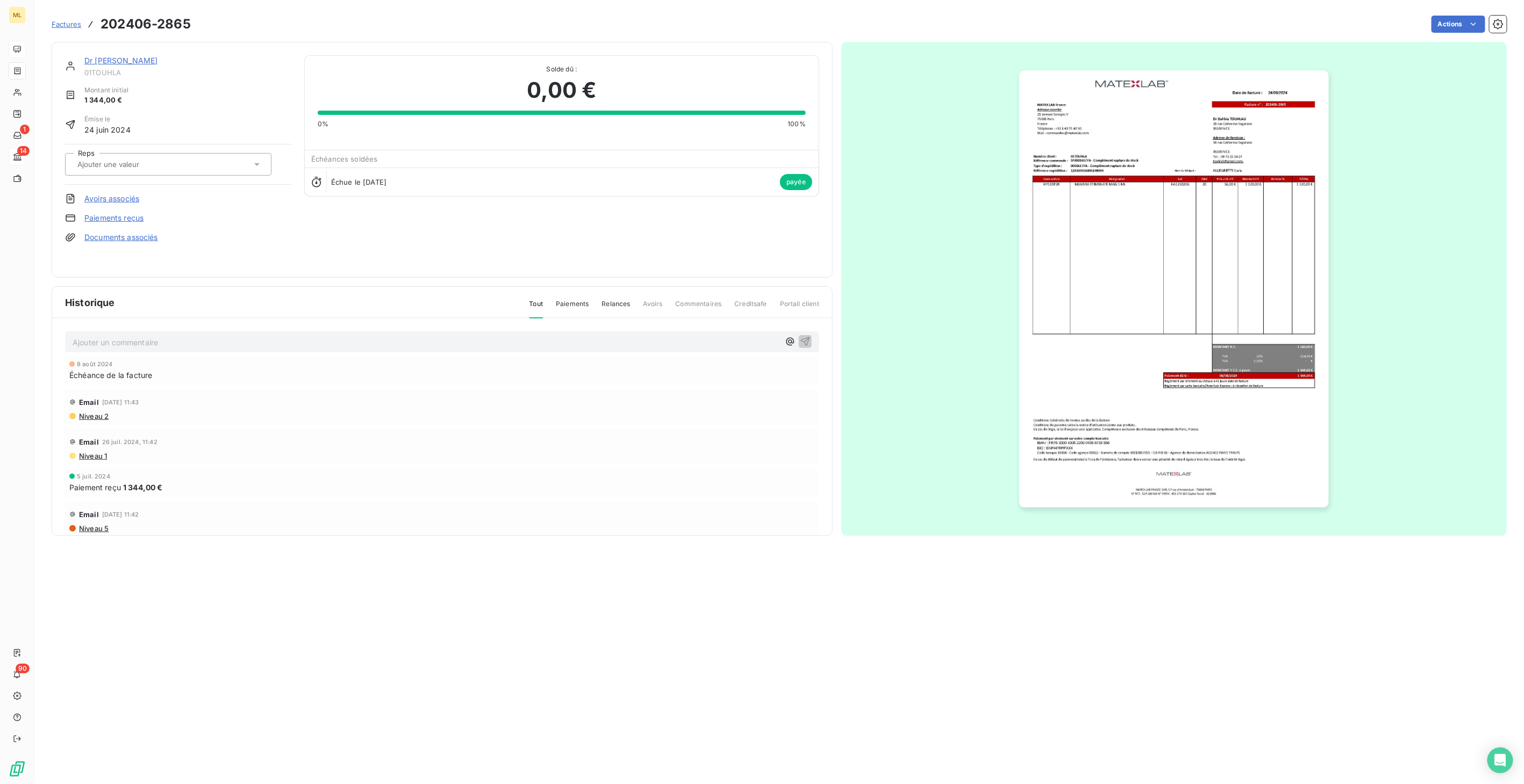
click at [1141, 266] on img "button" at bounding box center [1173, 289] width 309 height 437
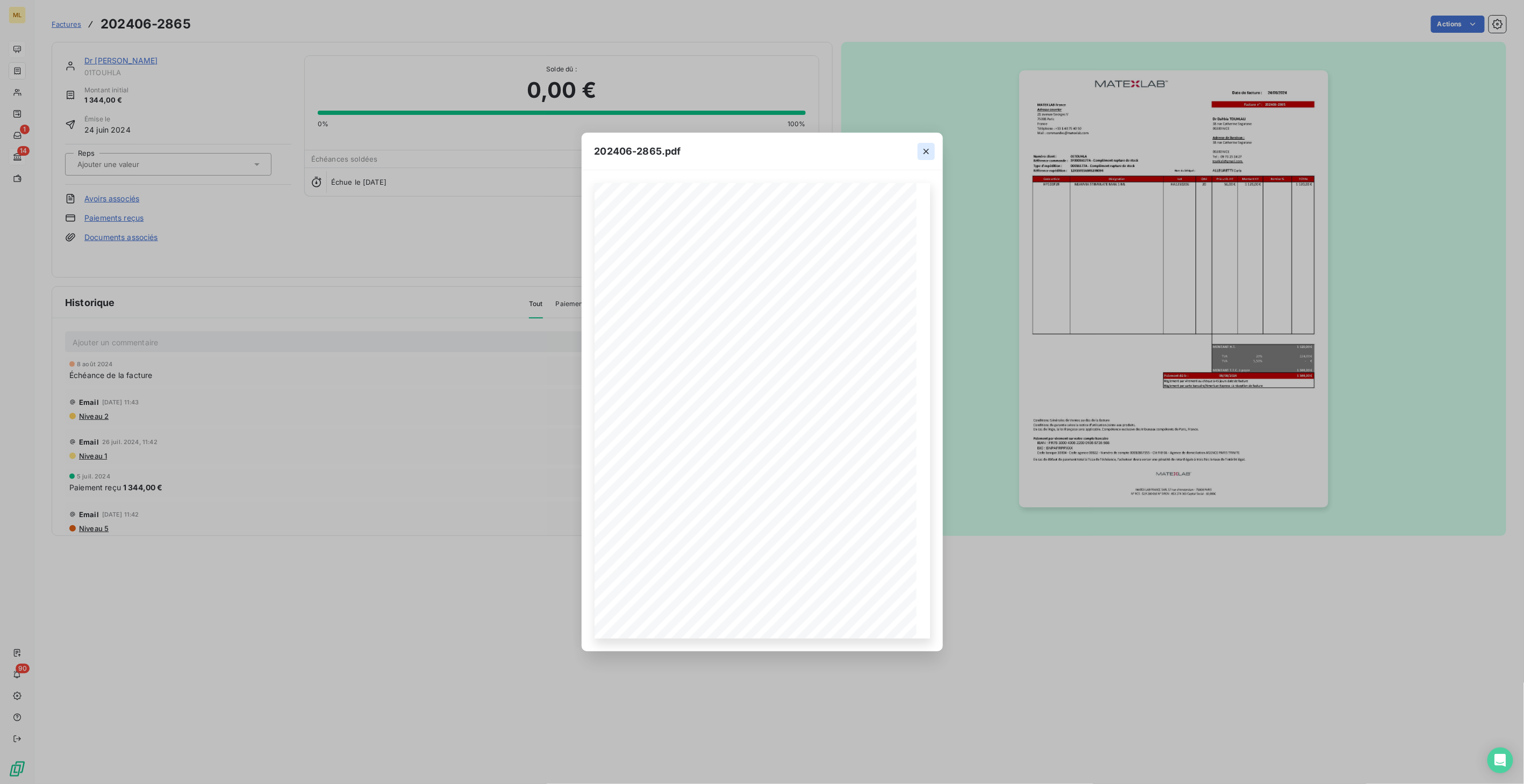
click at [928, 146] on icon "button" at bounding box center [925, 151] width 11 height 11
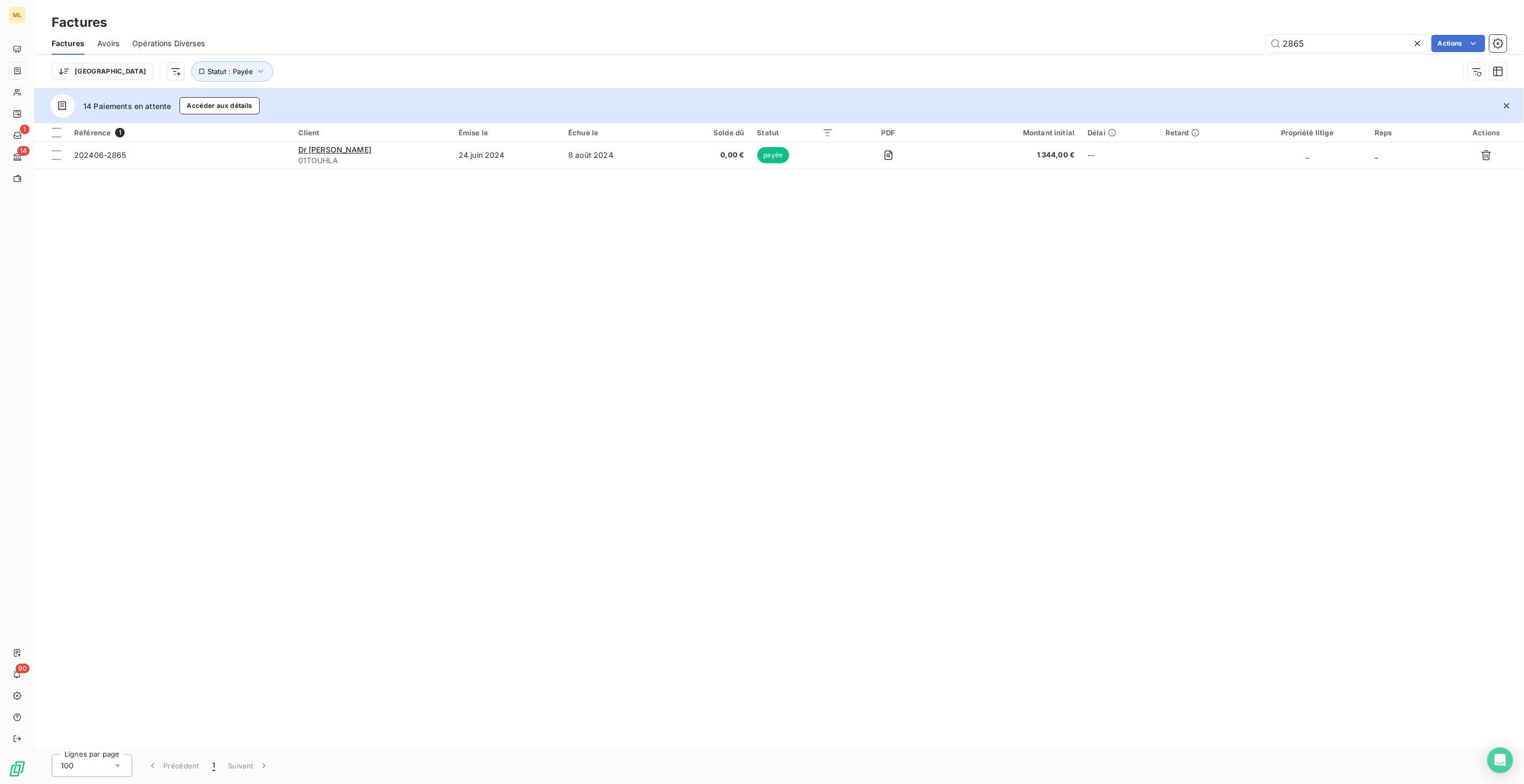
drag, startPoint x: 1326, startPoint y: 41, endPoint x: 1227, endPoint y: 50, distance: 99.4
click at [1141, 50] on div "2865 Actions" at bounding box center [862, 43] width 1289 height 17
type input "4081"
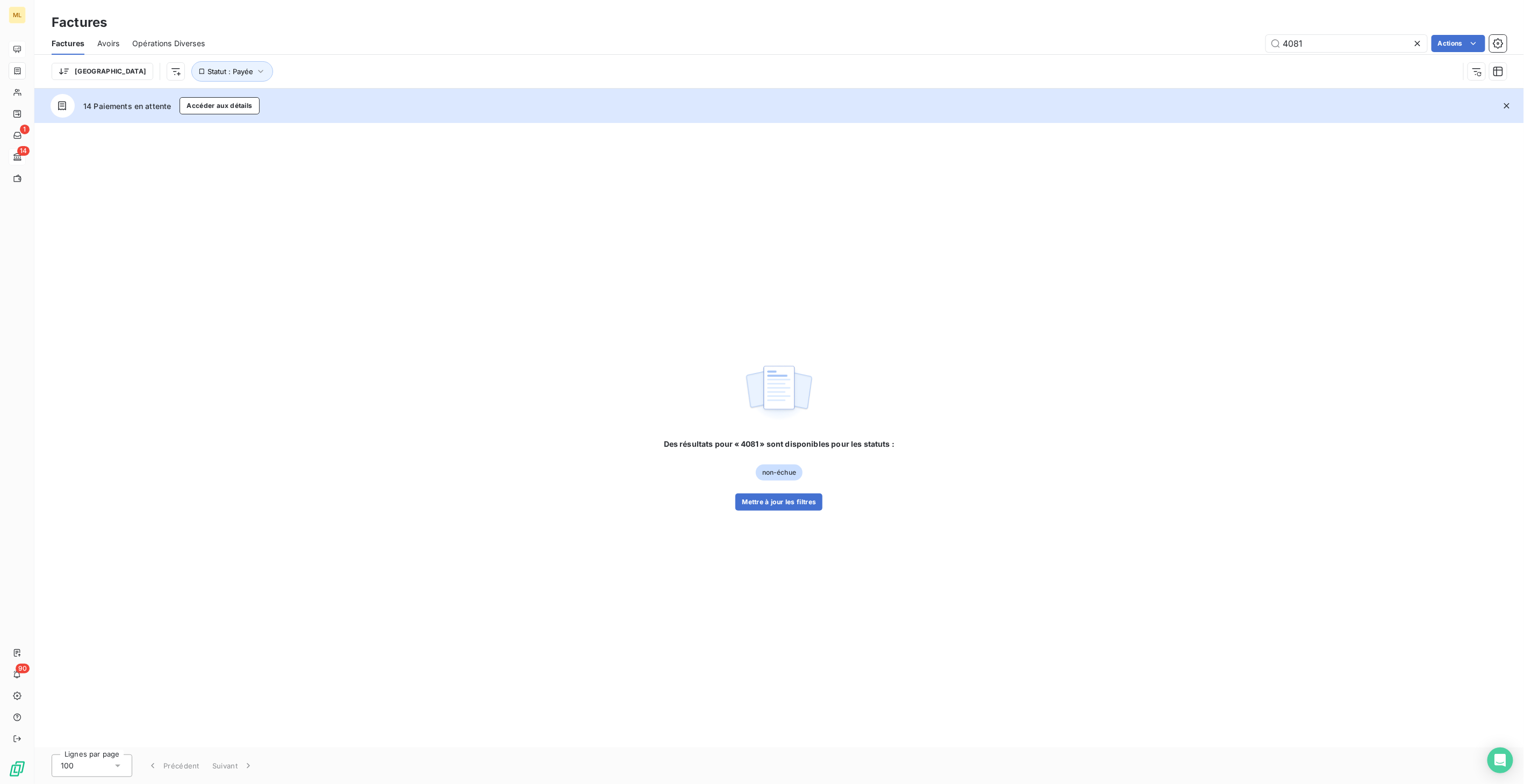
click at [794, 492] on div "Des résultats pour « 4081 » sont disponibles pour les statuts : non-échue Mettr…" at bounding box center [779, 475] width 231 height 72
click at [792, 499] on button "Mettre à jour les filtres" at bounding box center [778, 502] width 87 height 17
